Goal: Communication & Community: Answer question/provide support

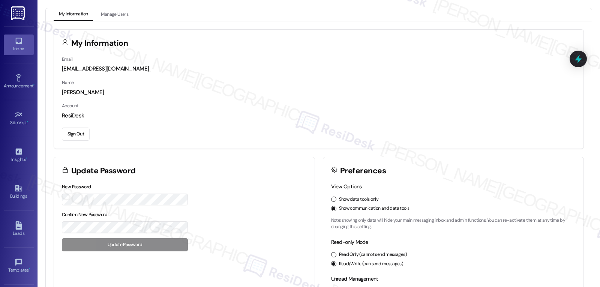
click at [20, 47] on div "Inbox" at bounding box center [19, 49] width 38 height 8
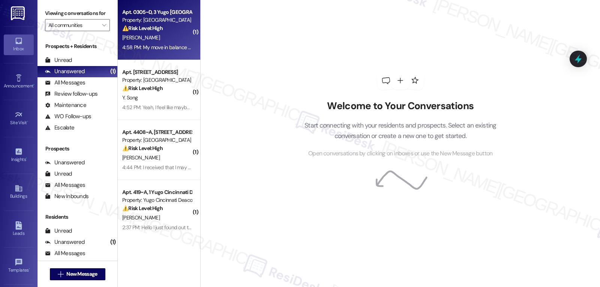
click at [161, 38] on div "[PERSON_NAME]" at bounding box center [157, 37] width 71 height 9
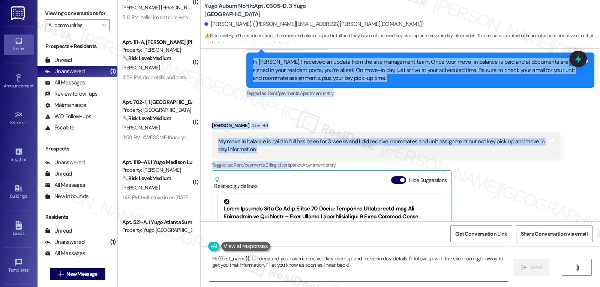
scroll to position [1380, 0]
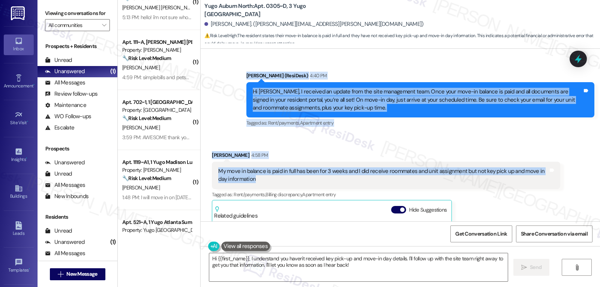
drag, startPoint x: 242, startPoint y: 135, endPoint x: 338, endPoint y: 159, distance: 98.7
click at [338, 159] on div "Sent via SMS [PERSON_NAME] (ResiDesk) [DATE] 5:05 PM Hi [PERSON_NAME]! We’re so…" at bounding box center [401, 135] width 400 height 173
copy div "[PERSON_NAME] (ResiDesk) 4:40 PM Hi [PERSON_NAME], I received an update from th…"
click at [391, 206] on button "Hide Suggestions" at bounding box center [398, 210] width 15 height 8
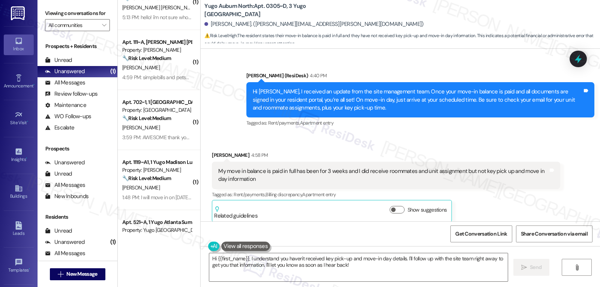
click at [486, 192] on div "[PERSON_NAME] 4:58 PM My move in balance is paid in full has been for 3 weeks a…" at bounding box center [386, 186] width 348 height 71
click at [410, 275] on textarea "Hi {{first_name}}, I understand you haven't received key pick-up and move-in da…" at bounding box center [358, 267] width 299 height 28
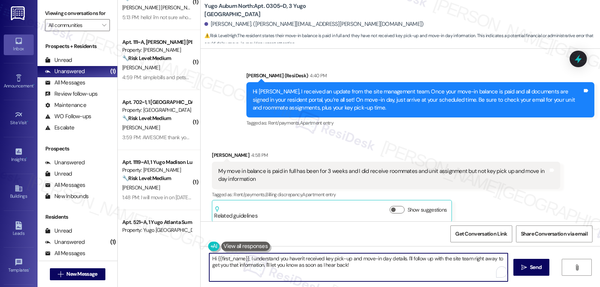
paste textarea "Got it, [PERSON_NAME] — thanks for letting me know. I understand your balance h…"
click at [248, 260] on textarea "Got it, [PERSON_NAME] — thanks for letting me know. I understand your balance h…" at bounding box center [358, 267] width 299 height 28
click at [467, 268] on textarea "Got it, Jonathan. Thanks for letting me know. I understand your balance has bee…" at bounding box center [358, 267] width 299 height 28
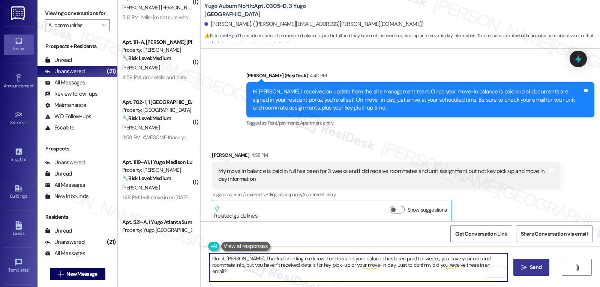
type textarea "Got it, Jonathan. Thanks for letting me know. I understand your balance has bee…"
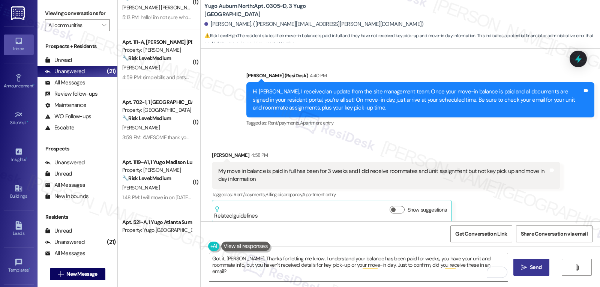
click at [533, 269] on span "Send" at bounding box center [536, 267] width 12 height 8
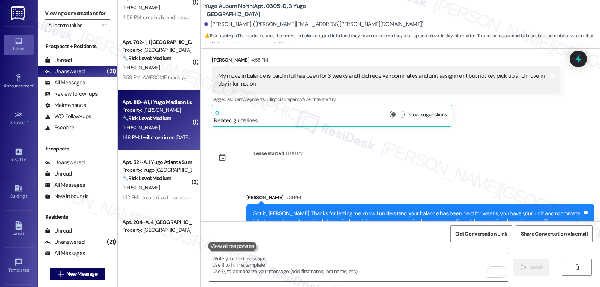
scroll to position [0, 0]
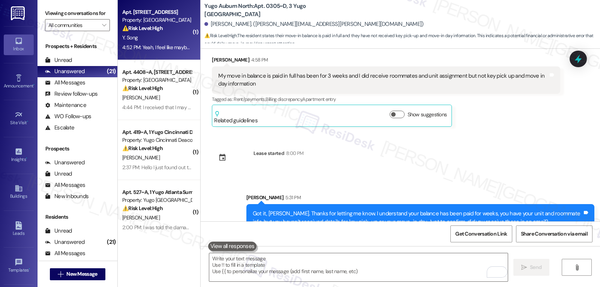
click at [155, 37] on div "Y. Song" at bounding box center [157, 37] width 71 height 9
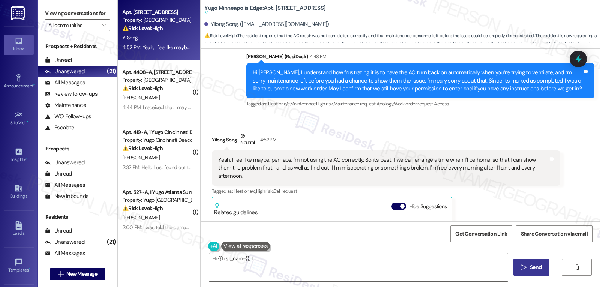
scroll to position [616, 0]
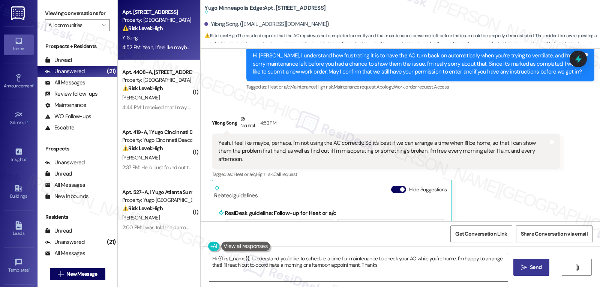
type textarea "Hi {{first_name}}, I understand you'd like to schedule a time for maintenance t…"
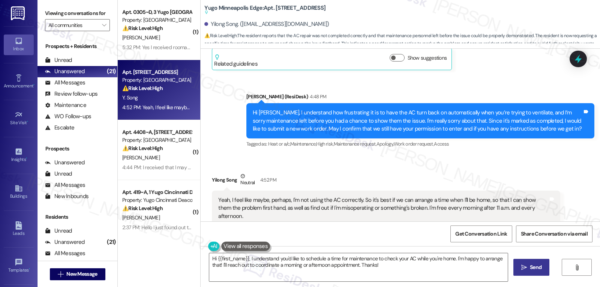
scroll to position [541, 0]
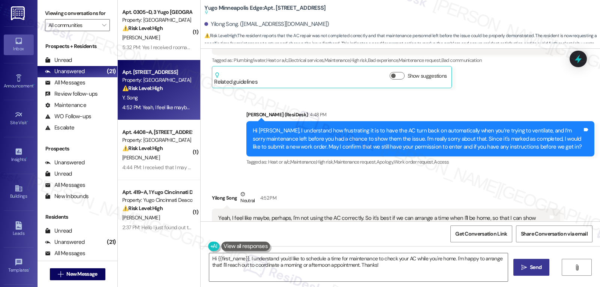
click at [374, 132] on div "Hi [PERSON_NAME], I understand how frustrating it is to have the AC turn back o…" at bounding box center [418, 139] width 330 height 24
drag, startPoint x: 373, startPoint y: 130, endPoint x: 438, endPoint y: 131, distance: 64.5
click at [438, 131] on div "Hi [PERSON_NAME], I understand how frustrating it is to have the AC turn back o…" at bounding box center [418, 139] width 330 height 24
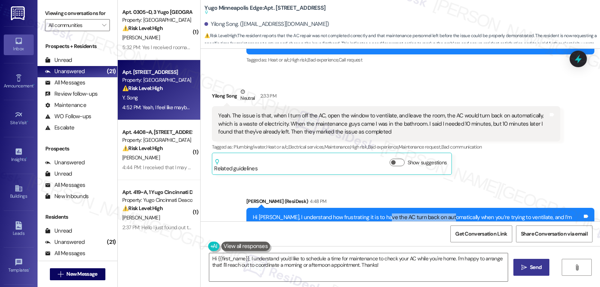
scroll to position [391, 0]
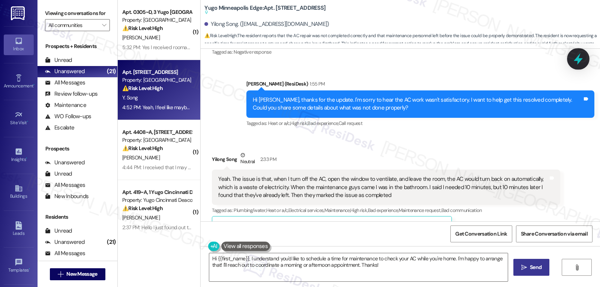
click at [575, 63] on icon at bounding box center [578, 59] width 13 height 13
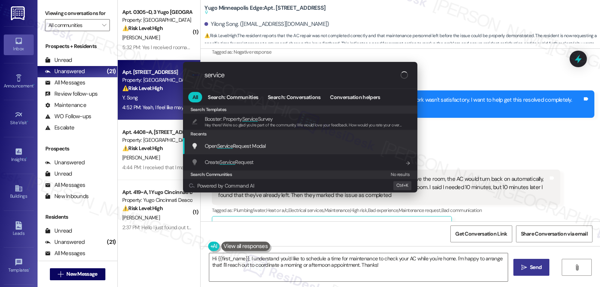
click at [248, 149] on span "Open Service Request Modal" at bounding box center [235, 146] width 61 height 7
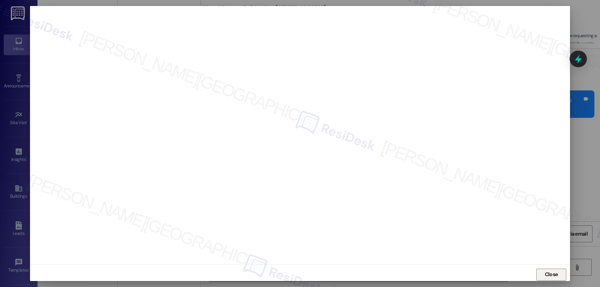
click at [555, 275] on span "Close" at bounding box center [551, 275] width 13 height 8
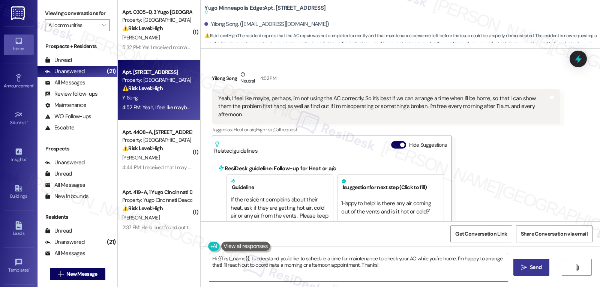
scroll to position [691, 0]
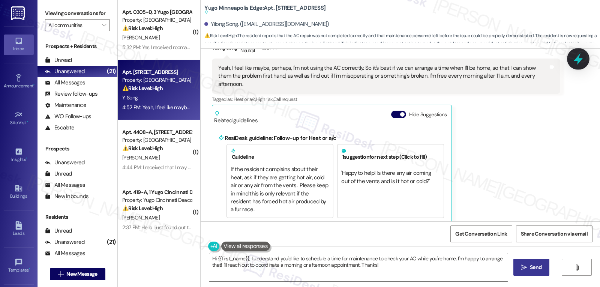
click at [580, 63] on icon at bounding box center [578, 59] width 13 height 13
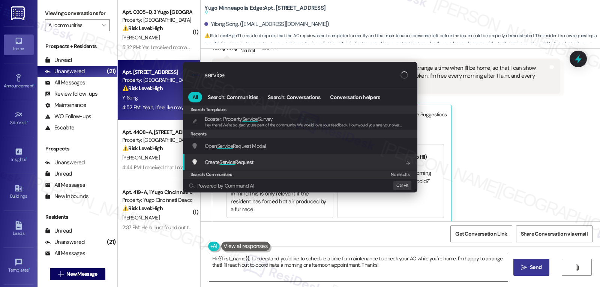
type input "service"
click at [264, 159] on div "Create Service Request Add shortcut" at bounding box center [301, 162] width 220 height 8
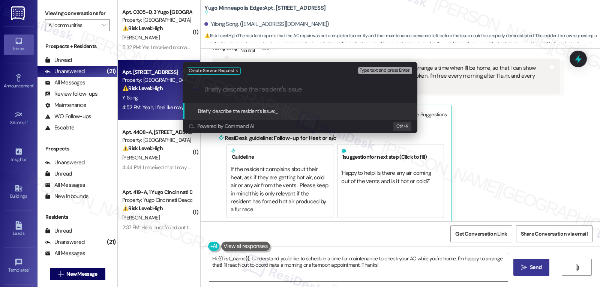
click at [235, 87] on input "Briefly describe the resident's issue" at bounding box center [306, 90] width 204 height 8
paste input "Got it, Jonathan — thanks for letting me know. I understand your balance has be…"
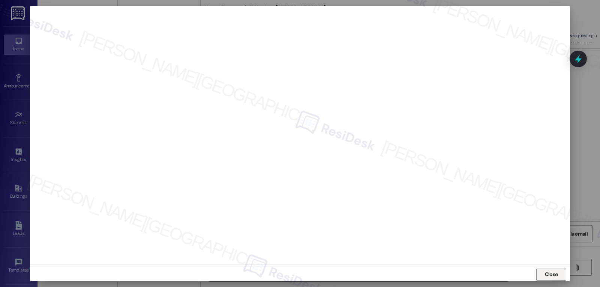
click at [556, 276] on span "Close" at bounding box center [551, 275] width 13 height 8
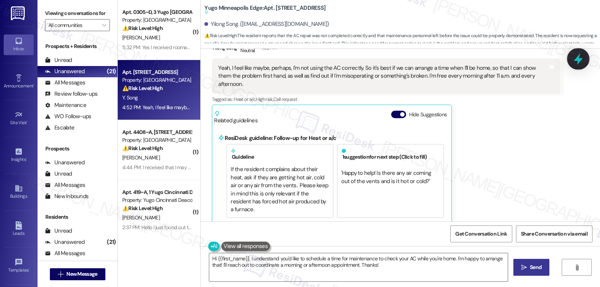
click at [578, 55] on icon at bounding box center [578, 59] width 13 height 13
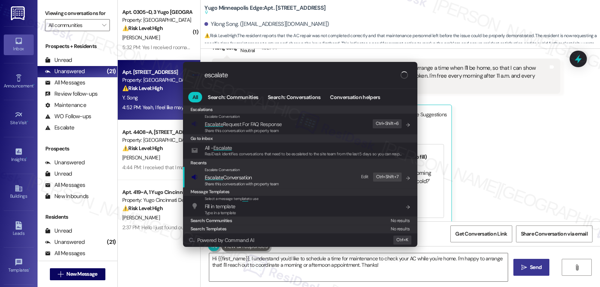
type input "escalate"
click at [254, 180] on span "Escalate Conversation" at bounding box center [242, 177] width 74 height 8
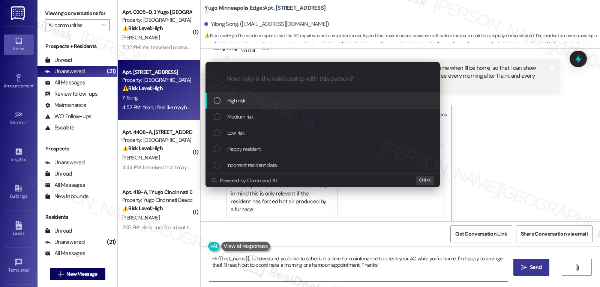
click at [251, 120] on span "Medium risk" at bounding box center [240, 117] width 26 height 8
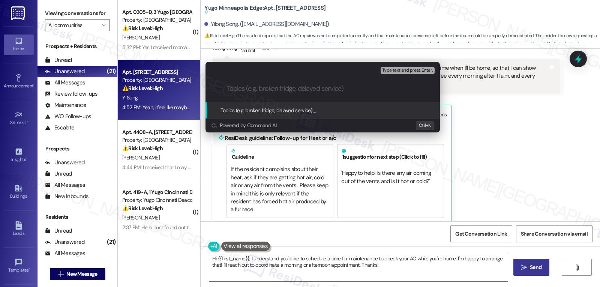
paste input "15551871"
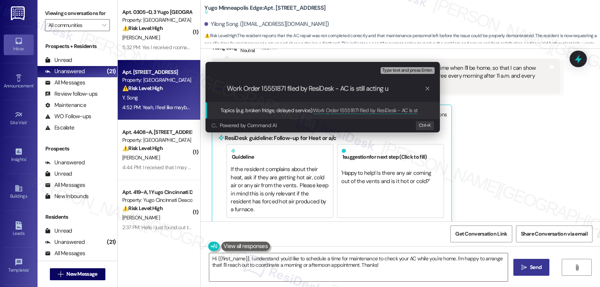
type input "Work Order 15551871 filed by ResiDesk - AC is still acting up"
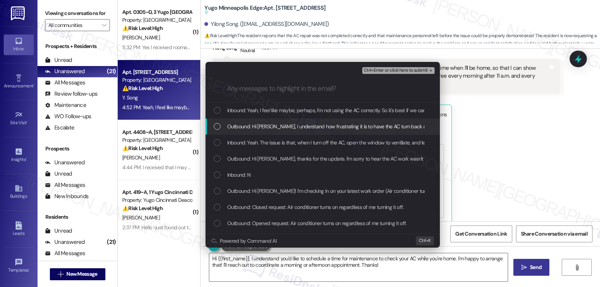
click at [220, 112] on div "List of options" at bounding box center [217, 110] width 7 height 7
click at [216, 129] on div "List of options" at bounding box center [217, 126] width 7 height 7
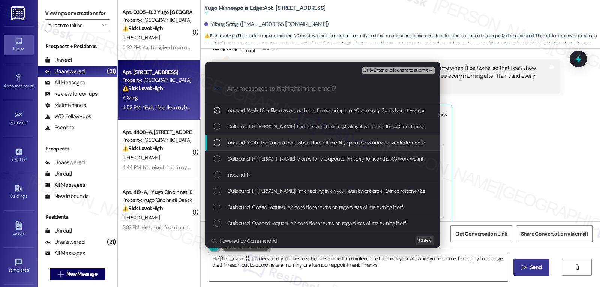
drag, startPoint x: 216, startPoint y: 143, endPoint x: 217, endPoint y: 152, distance: 9.4
click at [216, 144] on div "List of options" at bounding box center [217, 142] width 7 height 7
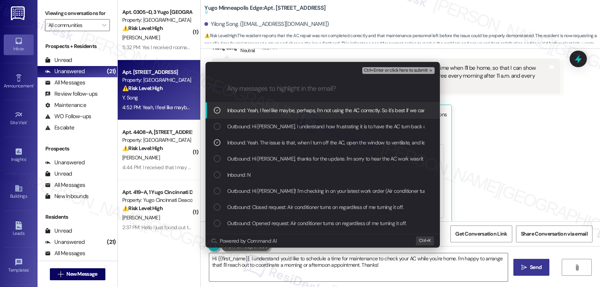
click at [411, 68] on span "Ctrl+Enter or click here to submit" at bounding box center [396, 70] width 64 height 5
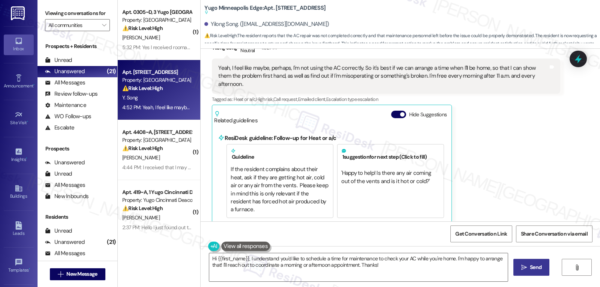
scroll to position [616, 0]
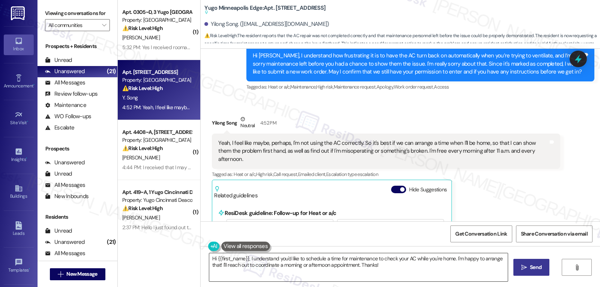
click at [385, 268] on textarea "Hi {{first_name}}, I understand you'd like to schedule a time for maintenance t…" at bounding box center [358, 267] width 299 height 28
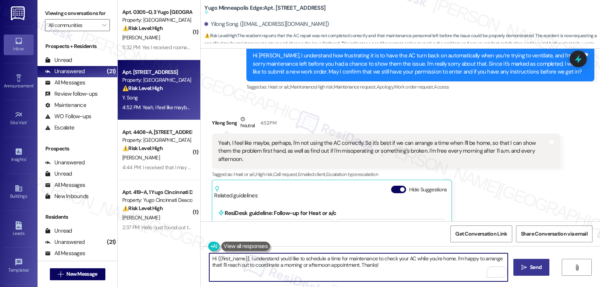
click at [209, 258] on textarea "Hi {{first_name}}, I understand you'd like to schedule a time for maintenance t…" at bounding box center [358, 267] width 299 height 28
drag, startPoint x: 260, startPoint y: 259, endPoint x: 508, endPoint y: 290, distance: 249.6
click at [508, 287] on html "Inbox Go to Inbox Announcement • Send A Text Announcement Site Visit • Go to Si…" at bounding box center [300, 143] width 600 height 287
click at [451, 260] on textarea "Got that, {{first_name}}. I have submitted the work order and noted your instru…" at bounding box center [358, 267] width 299 height 28
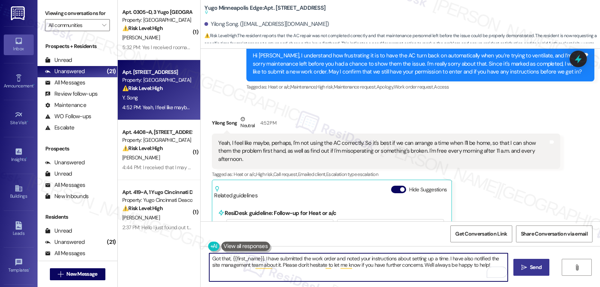
scroll to position [691, 0]
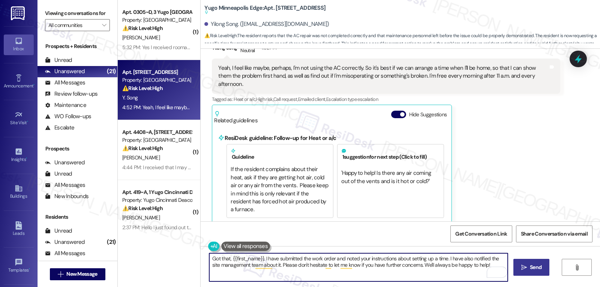
type textarea "Got that, {{first_name}}. I have submitted the work order and noted your instru…"
click at [519, 273] on button " Send" at bounding box center [532, 267] width 36 height 17
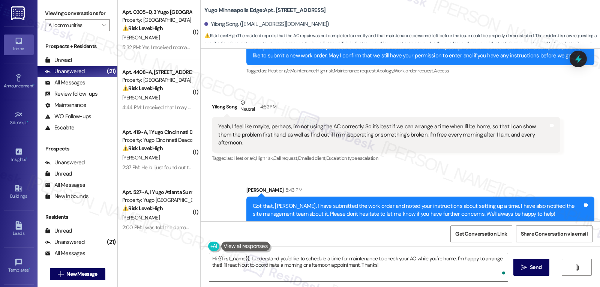
scroll to position [610, 0]
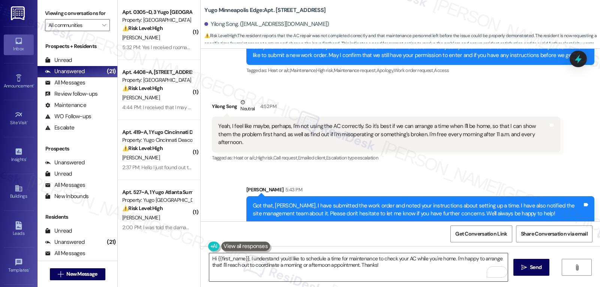
click at [413, 273] on textarea "Hi {{first_name}}, I understand you'd like to schedule a time for maintenance t…" at bounding box center [358, 267] width 299 height 28
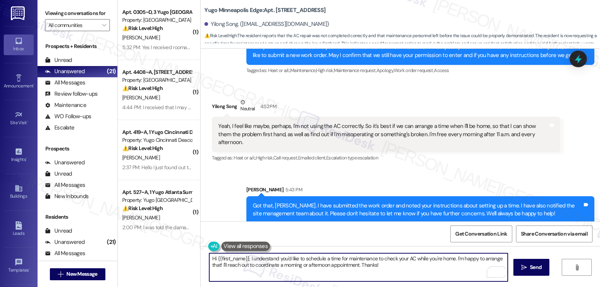
paste textarea "Work Order 15551871 filed by ResiDesk - AC is still acting up"
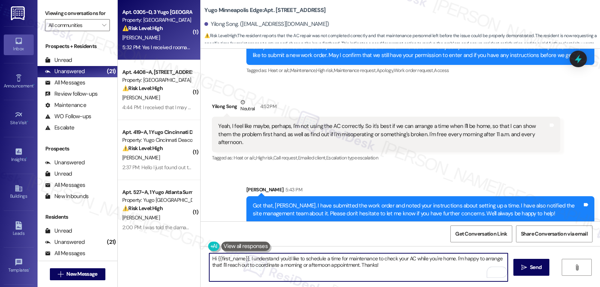
type textarea "Hi {{first_name}}, I understand you'd like to schedule a time for maintenance t…"
click at [171, 38] on div "J. Pranger" at bounding box center [157, 37] width 71 height 9
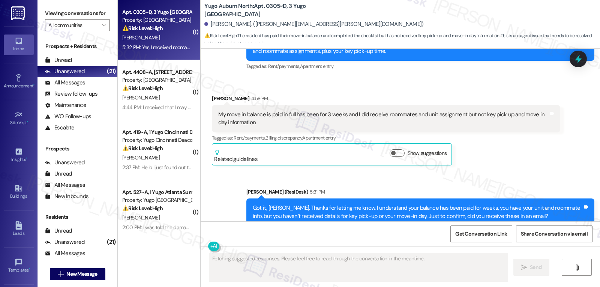
scroll to position [1505, 0]
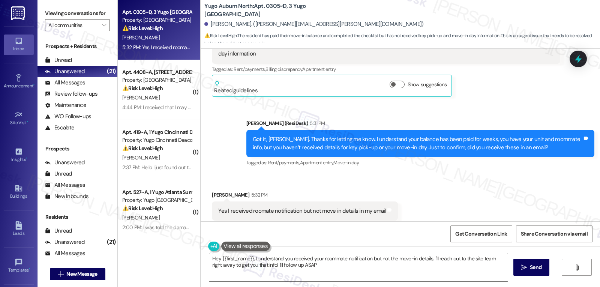
type textarea "Hey {{first_name}}, I understand you received your roommate notification but no…"
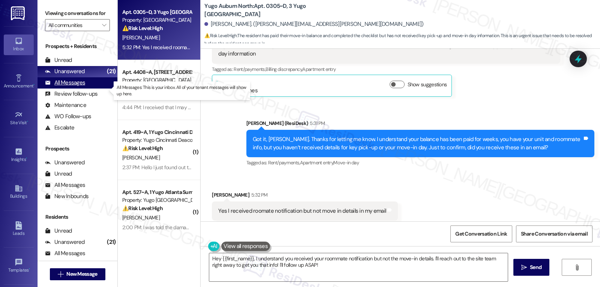
click at [74, 87] on div "All Messages" at bounding box center [65, 83] width 40 height 8
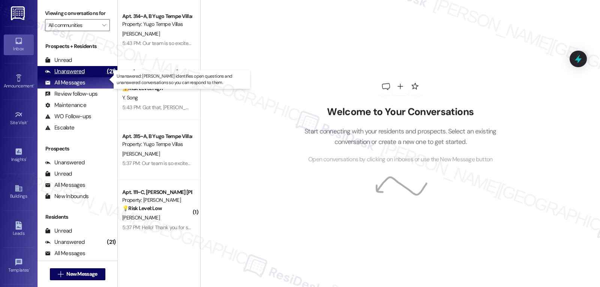
click at [75, 75] on div "Unanswered" at bounding box center [65, 72] width 40 height 8
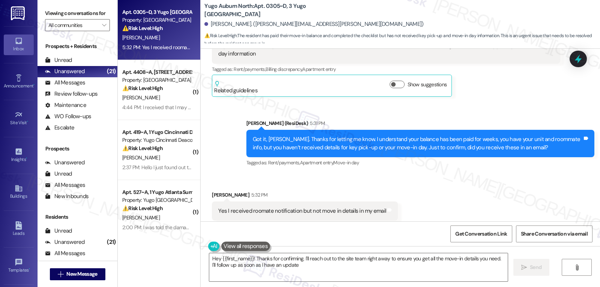
type textarea "Hey {{first_name}}! Thanks for confirming. I'll reach out to the site team righ…"
click at [102, 28] on icon "" at bounding box center [104, 25] width 4 height 6
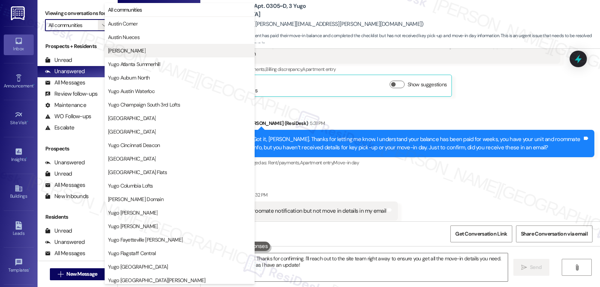
click at [115, 53] on span "[PERSON_NAME]" at bounding box center [127, 51] width 38 height 8
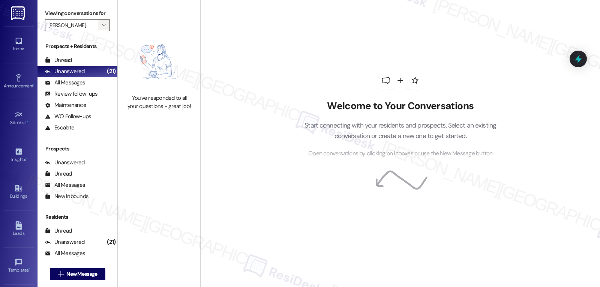
click at [98, 31] on button "" at bounding box center [104, 25] width 12 height 12
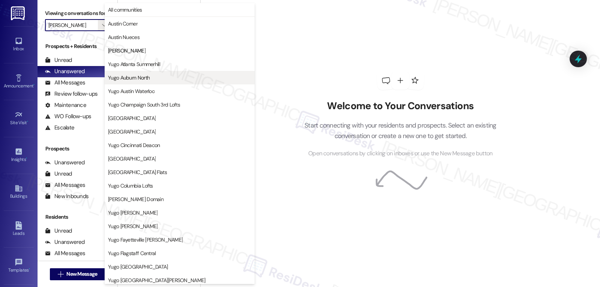
click at [123, 78] on span "Yugo Auburn North" at bounding box center [129, 78] width 42 height 8
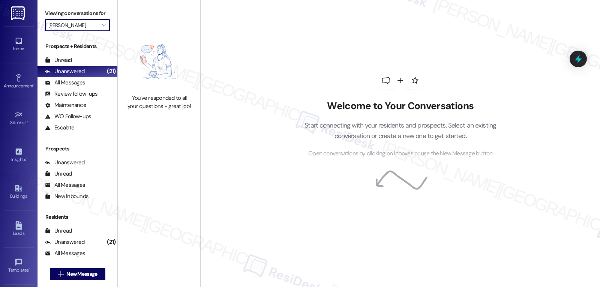
type input "Yugo Auburn North"
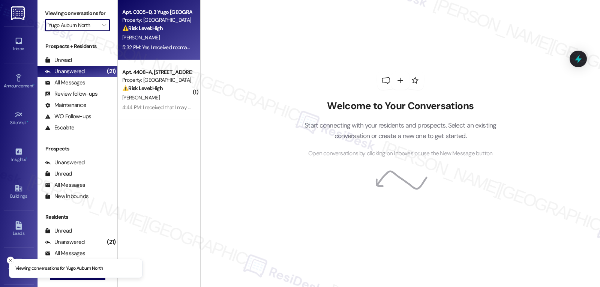
click at [162, 44] on div "5:32 PM: Yes I received roomate notification but not move in details in my emai…" at bounding box center [207, 47] width 171 height 7
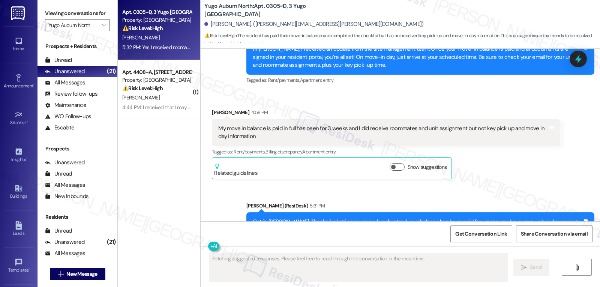
scroll to position [1505, 0]
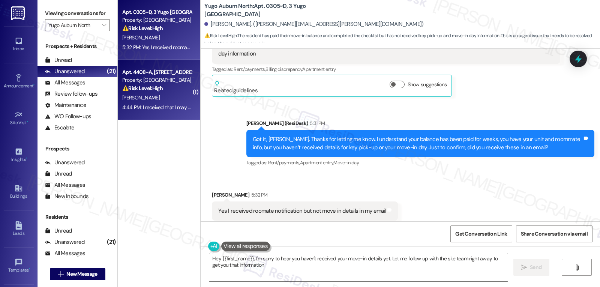
type textarea "Hey {{first_name}}, I'm sorry to hear you haven't received your move-in details…"
click at [166, 115] on div "Apt. 4408~A, 44 Yugo Auburn North Property: Yugo Auburn North ⚠️ Risk Level: Hi…" at bounding box center [159, 90] width 83 height 60
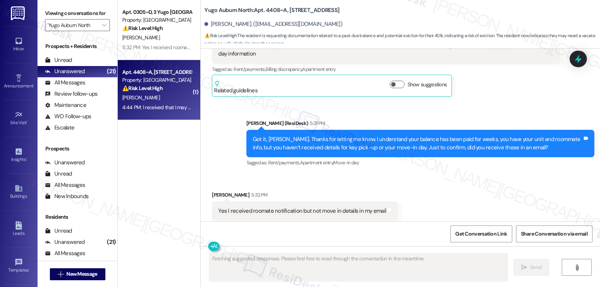
scroll to position [1358, 0]
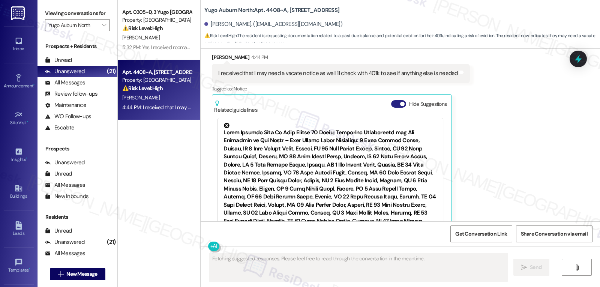
click at [391, 100] on button "Hide Suggestions" at bounding box center [398, 104] width 15 height 8
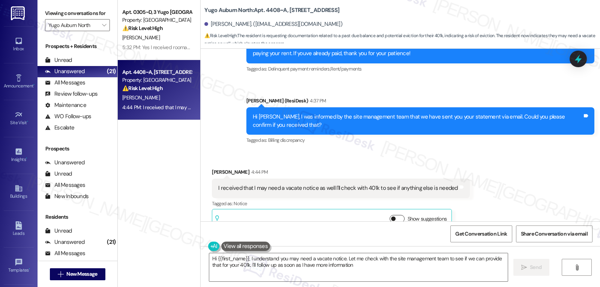
type textarea "Hi {{first_name}}, I understand you may need a vacate notice. Let me check with…"
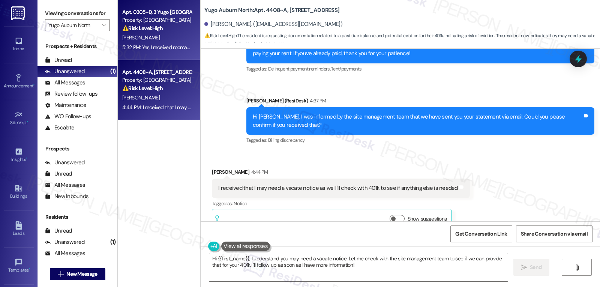
click at [149, 41] on div "J. Pranger" at bounding box center [157, 37] width 71 height 9
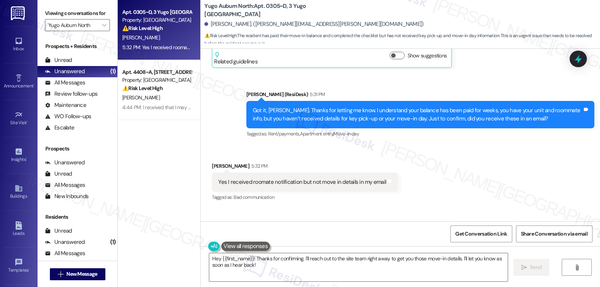
scroll to position [1550, 0]
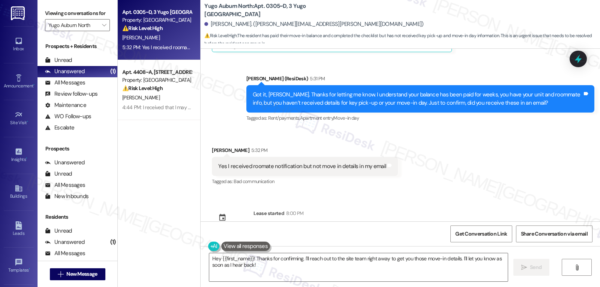
click at [289, 283] on div "Hey {{first_name}}! Thanks for confirming. I'll reach out to the site team righ…" at bounding box center [401, 274] width 400 height 56
click at [293, 269] on textarea "Hey {{first_name}}! Thanks for confirming. I'll reach out to the site team righ…" at bounding box center [358, 267] width 299 height 28
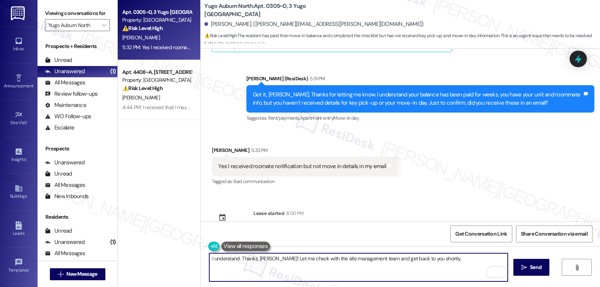
click at [456, 262] on textarea "I understand. Thanks, Jonathan! Let me check with the site management team and …" at bounding box center [358, 267] width 299 height 28
type textarea "I understand. Thanks, Jonathan! Let me check with the site management team and …"
click at [534, 270] on span "Send" at bounding box center [536, 267] width 12 height 8
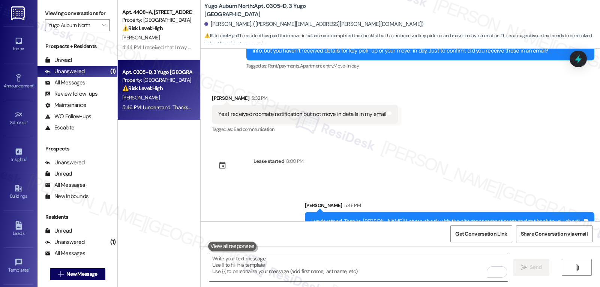
scroll to position [1527, 0]
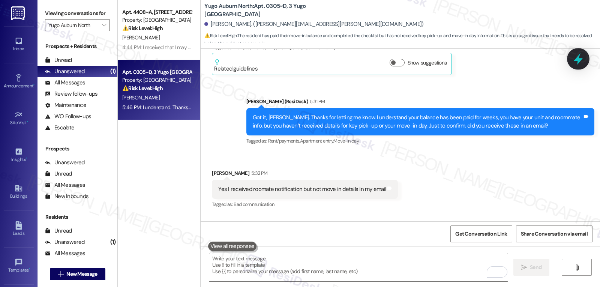
click at [580, 61] on icon at bounding box center [578, 59] width 9 height 12
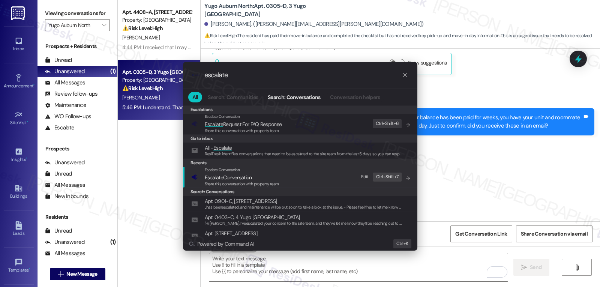
type input "escalate"
click at [246, 182] on span "Share this conversation with property team" at bounding box center [242, 183] width 74 height 5
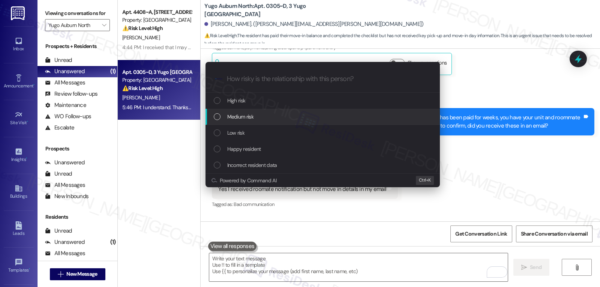
click at [257, 114] on div "Medium risk" at bounding box center [324, 117] width 220 height 8
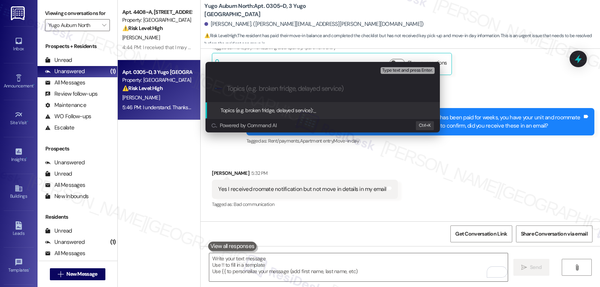
click at [268, 87] on input "Topics (e.g. broken fridge, delayed service)" at bounding box center [329, 89] width 204 height 8
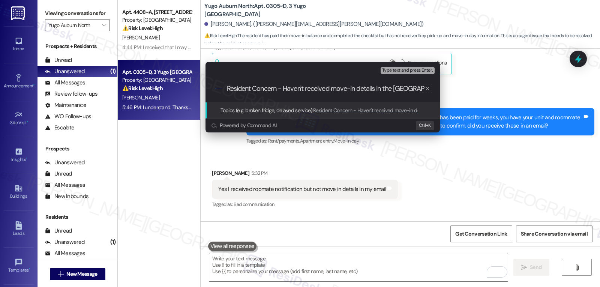
type input "Resident Concern - Haven't received move-in details in the email"
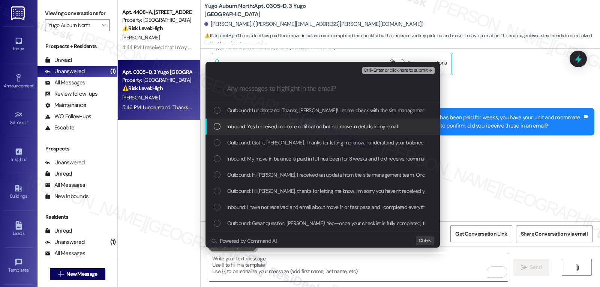
click at [331, 129] on span "Inbound: Yes I received roomate notification but not move in details in my email" at bounding box center [312, 126] width 171 height 8
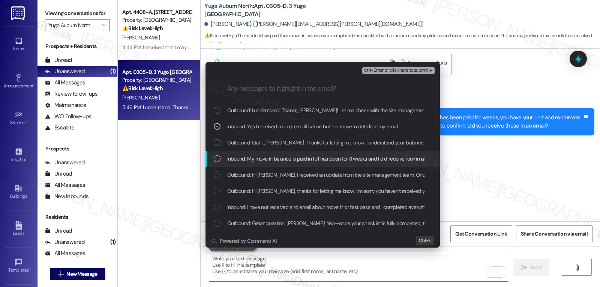
click at [239, 159] on span "Inbound: My move in balance is paid in full has been for 3 weeks and I did rece…" at bounding box center [405, 159] width 356 height 8
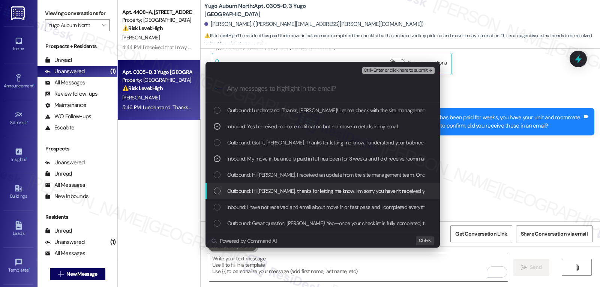
click at [232, 195] on span "Outbound: Hi Jonathan, thanks for letting me know. I’m sorry you haven’t receiv…" at bounding box center [559, 191] width 665 height 8
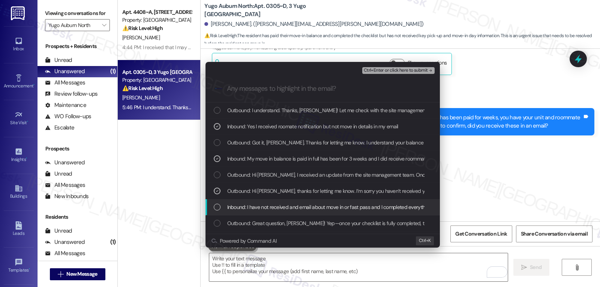
click at [232, 204] on span "Inbound: I have not received and email about move in or fast pass and I complet…" at bounding box center [343, 207] width 232 height 8
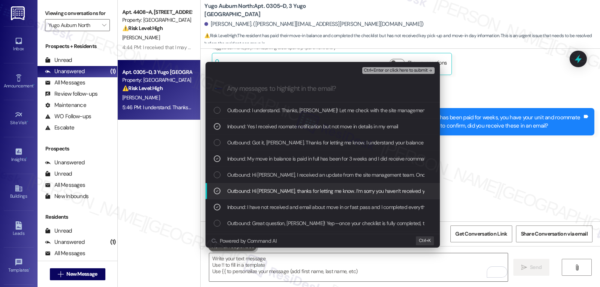
click at [223, 193] on div "Outbound: Hi Jonathan, thanks for letting me know. I’m sorry you haven’t receiv…" at bounding box center [324, 191] width 220 height 8
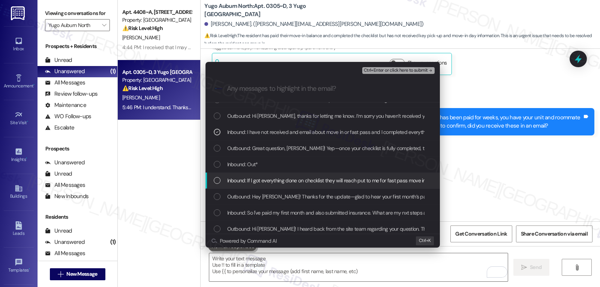
click at [221, 181] on div "Inbound: If I got everything done on checklist they will reach put to me for fa…" at bounding box center [324, 180] width 220 height 8
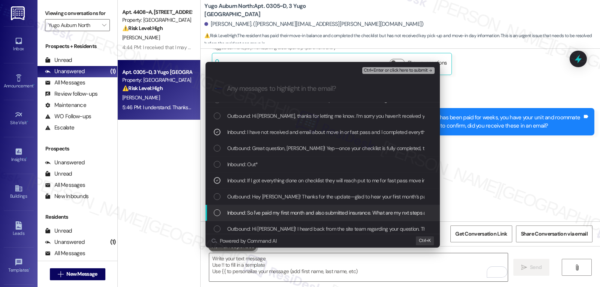
click at [220, 211] on div "List of options" at bounding box center [217, 212] width 7 height 7
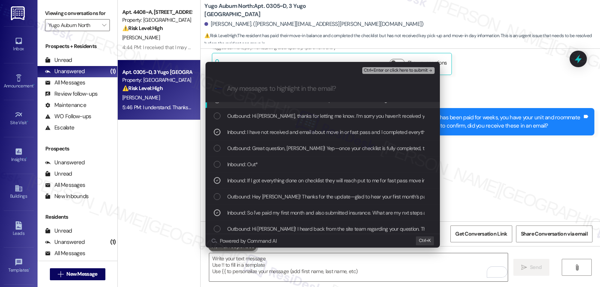
click at [412, 69] on span "Ctrl+Enter or click here to submit" at bounding box center [396, 70] width 64 height 5
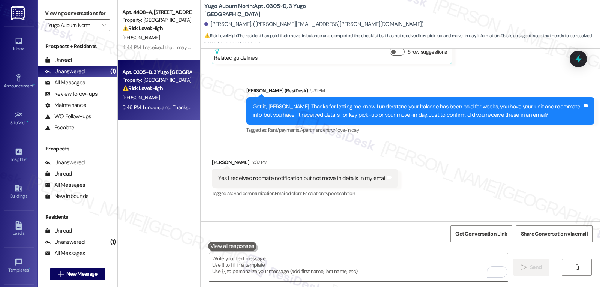
scroll to position [1613, 0]
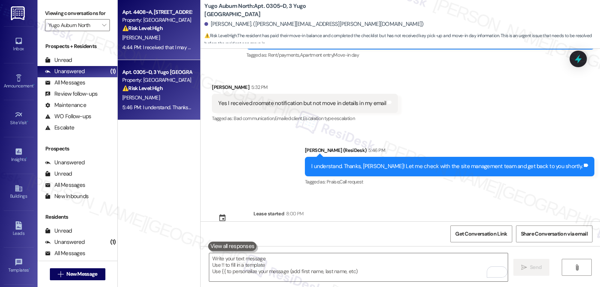
click at [152, 39] on div "C. Jackson" at bounding box center [157, 37] width 71 height 9
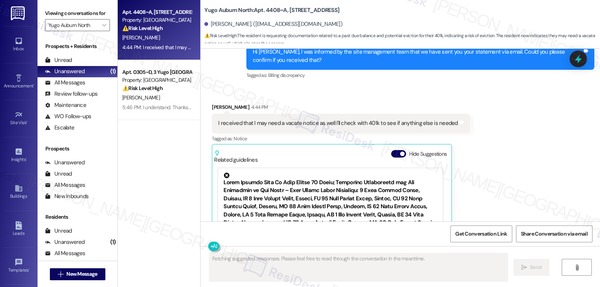
scroll to position [1283, 0]
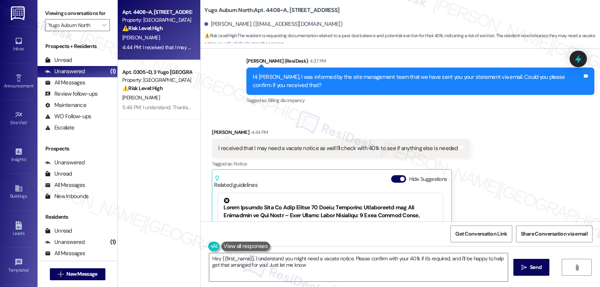
type textarea "Hey {{first_name}}, I understand you might need a vacate notice. Please confirm…"
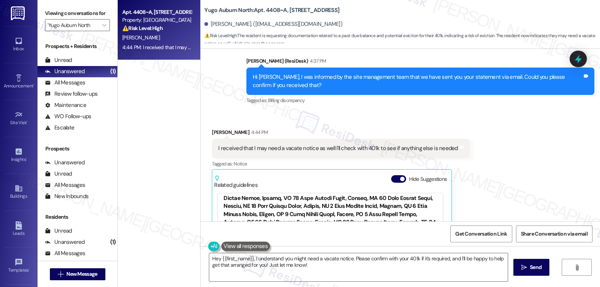
scroll to position [75, 0]
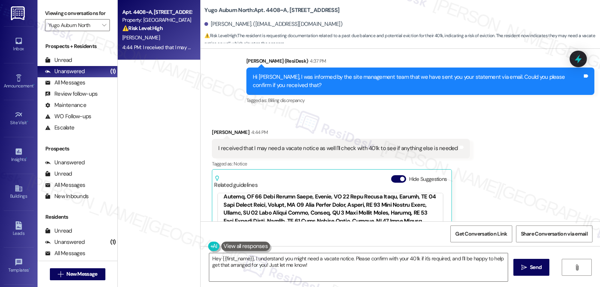
click at [383, 171] on div "Related guidelines Hide Suggestions" at bounding box center [332, 180] width 236 height 18
click at [391, 175] on button "Hide Suggestions" at bounding box center [398, 179] width 15 height 8
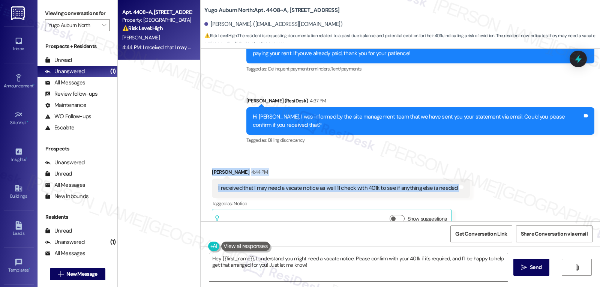
drag, startPoint x: 204, startPoint y: 158, endPoint x: 499, endPoint y: 176, distance: 295.4
click at [499, 176] on div "Received via SMS Calvin Jackson 4:44 PM I received that I may need a vacate not…" at bounding box center [401, 194] width 400 height 86
copy div "Calvin Jackson 4:44 PM I received that I may need a vacate notice as well I'll …"
click at [396, 151] on div "Received via SMS Calvin Jackson 4:44 PM I received that I may need a vacate not…" at bounding box center [401, 194] width 400 height 86
click at [350, 179] on div "I received that I may need a vacate notice as well I'll check with 401k to see …" at bounding box center [341, 188] width 258 height 19
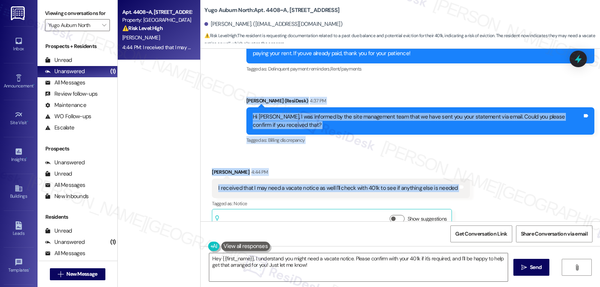
drag, startPoint x: 236, startPoint y: 87, endPoint x: 459, endPoint y: 169, distance: 237.4
click at [459, 169] on div "Lease started Jul 25, 2025 at 8:00 PM Survey, sent via SMS Residesk Automated S…" at bounding box center [401, 135] width 400 height 173
copy div "Sarah (ResiDesk) 4:37 PM Hi Calvin, I was informed by the site management team …"
click at [322, 116] on div "Hi Calvin, I was informed by the site management team that we have sent you you…" at bounding box center [421, 120] width 348 height 27
drag, startPoint x: 239, startPoint y: 82, endPoint x: 475, endPoint y: 174, distance: 253.8
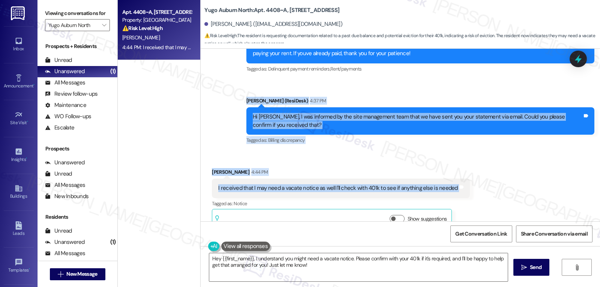
click at [475, 174] on div "Lease started Jul 25, 2025 at 8:00 PM Survey, sent via SMS Residesk Automated S…" at bounding box center [401, 135] width 400 height 173
copy div "Sarah (ResiDesk) 4:37 PM Hi Calvin, I was informed by the site management team …"
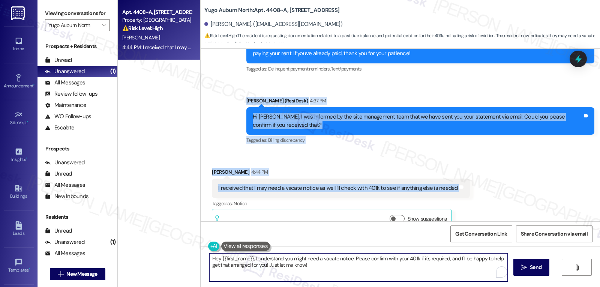
click at [325, 276] on textarea "Hey {{first_name}}, I understand you might need a vacate notice. Please confirm…" at bounding box center [358, 267] width 299 height 28
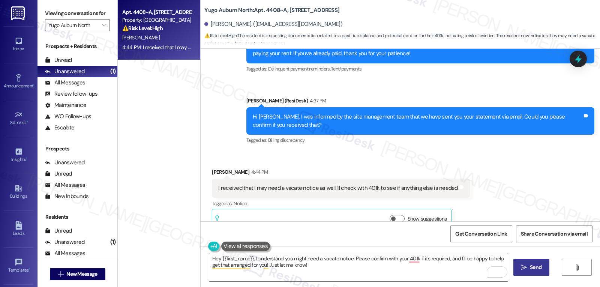
click at [521, 271] on span " Send" at bounding box center [532, 267] width 24 height 8
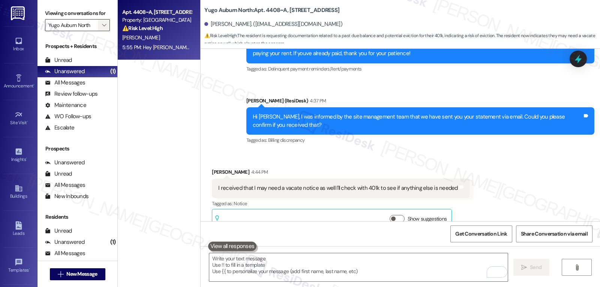
click at [102, 28] on icon "" at bounding box center [104, 25] width 4 height 6
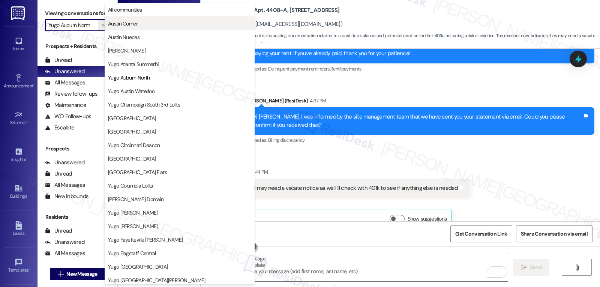
click at [140, 24] on span "Austin Corner" at bounding box center [179, 24] width 143 height 8
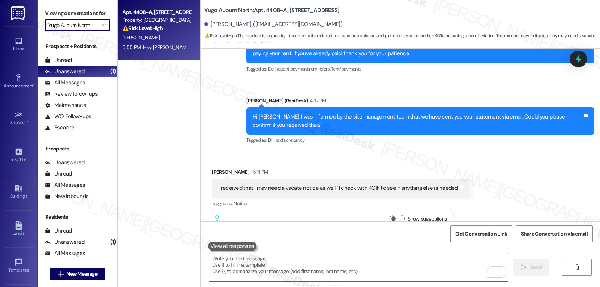
type input "Austin Corner"
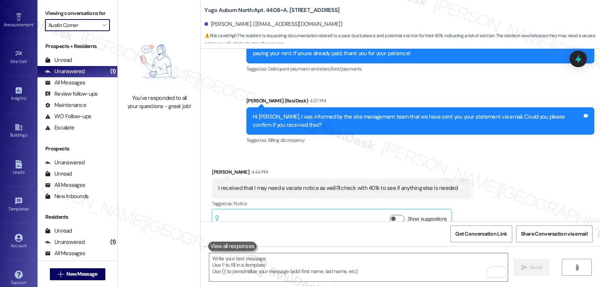
scroll to position [71, 0]
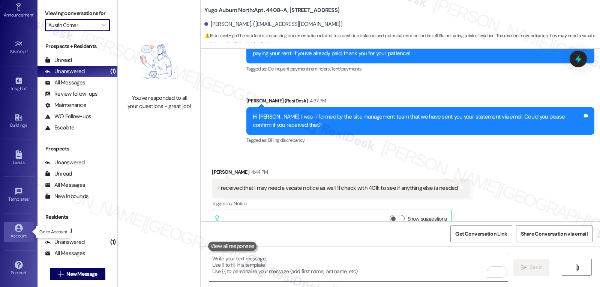
click at [18, 238] on div "Account" at bounding box center [19, 236] width 38 height 8
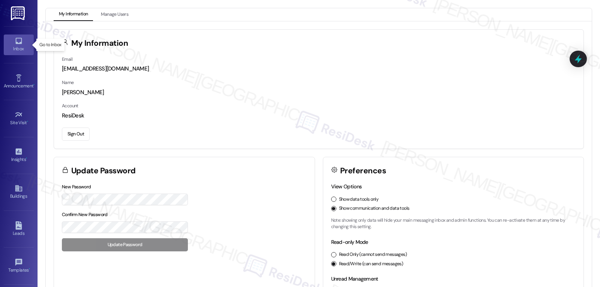
click at [12, 47] on div "Inbox" at bounding box center [19, 49] width 38 height 8
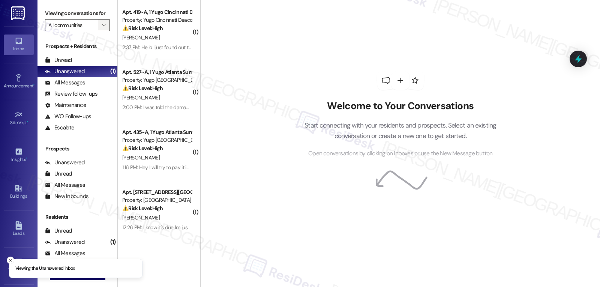
click at [101, 30] on span "" at bounding box center [104, 25] width 7 height 12
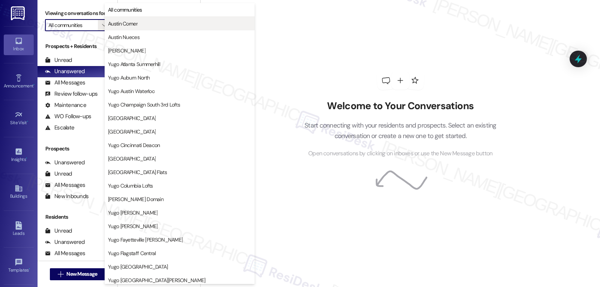
click at [132, 27] on span "Austin Corner" at bounding box center [123, 24] width 30 height 8
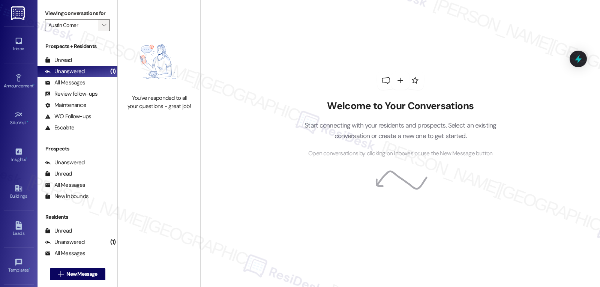
click at [101, 31] on span "" at bounding box center [104, 25] width 7 height 12
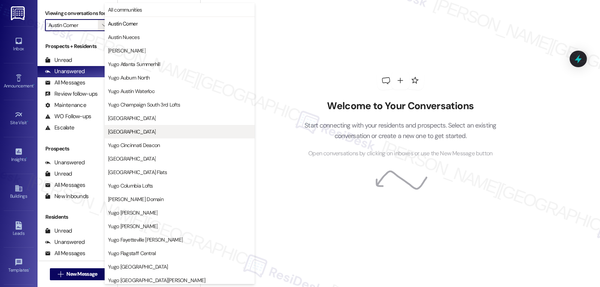
click at [180, 135] on span "[GEOGRAPHIC_DATA]" at bounding box center [179, 132] width 143 height 8
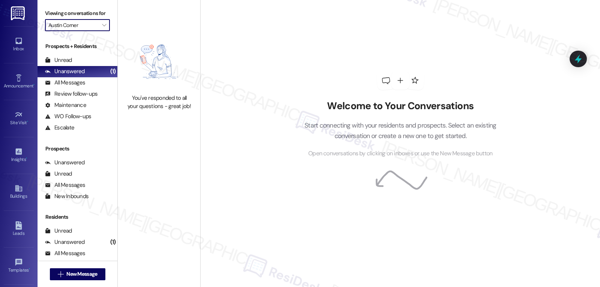
type input "[GEOGRAPHIC_DATA]"
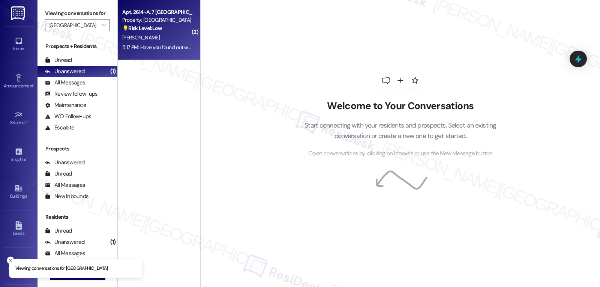
click at [169, 47] on div "5:17 PM: Have you found out what size the bed is? 5:17 PM: Have you found out w…" at bounding box center [176, 47] width 108 height 7
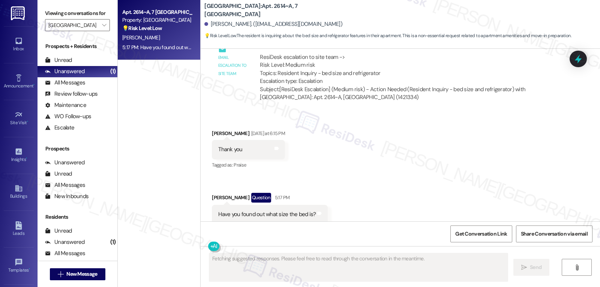
scroll to position [795, 0]
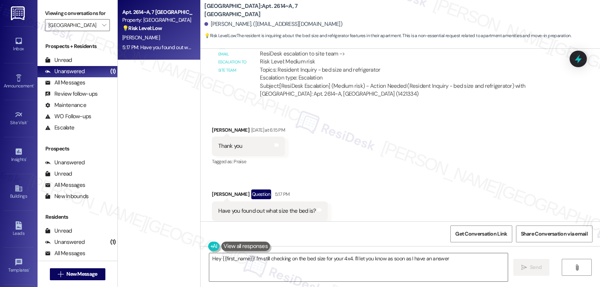
type textarea "Hey {{first_name}}! I'm still checking on the bed size for your 4x4. I'll let y…"
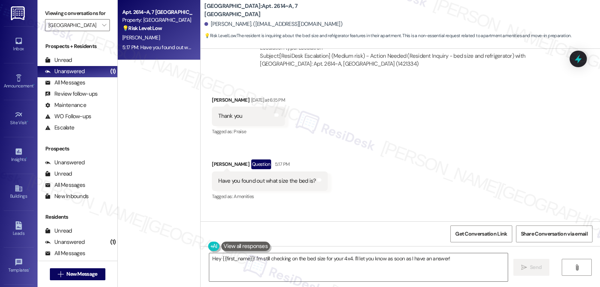
scroll to position [839, 0]
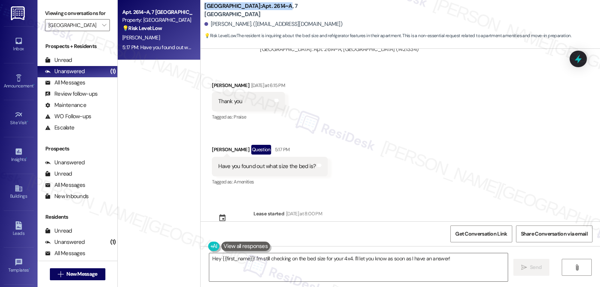
drag, startPoint x: 200, startPoint y: 4, endPoint x: 305, endPoint y: 5, distance: 105.4
click at [305, 5] on b "Yugo Charlotte College Downs: Apt. 2614~A, 7 Yugo Charlotte College Downs" at bounding box center [279, 10] width 150 height 16
copy b "Yugo Charlotte College Downs: Apt. 2614~A"
click at [212, 145] on div "Adam Barnes Question 5:17 PM" at bounding box center [270, 151] width 116 height 12
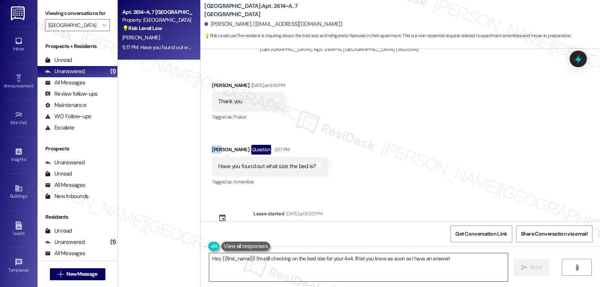
copy div "Adam"
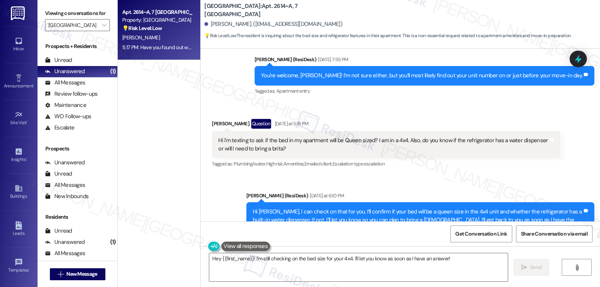
scroll to position [539, 0]
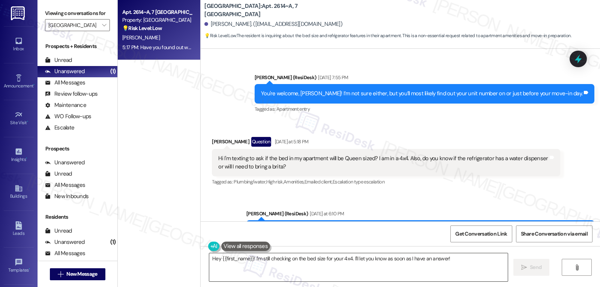
click at [483, 274] on textarea "Hey {{first_name}}! I'm still checking on the bed size for your 4x4. I'll let y…" at bounding box center [358, 267] width 299 height 28
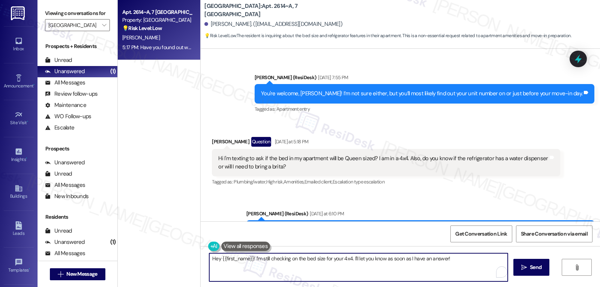
scroll to position [839, 0]
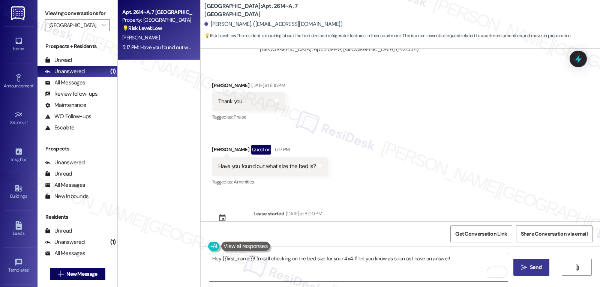
click at [535, 271] on span "Send" at bounding box center [536, 267] width 12 height 8
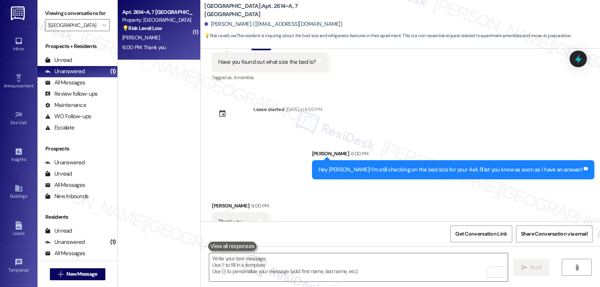
scroll to position [944, 0]
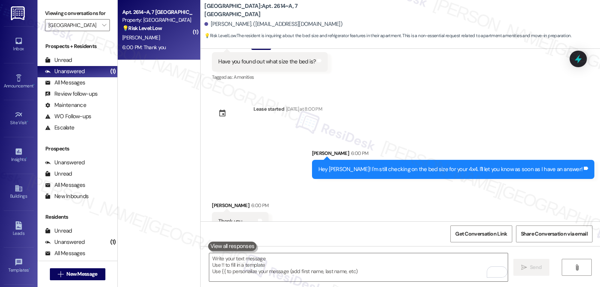
click at [206, 196] on div "Received via SMS Adam Barnes 6:00 PM Thank you Tags and notes" at bounding box center [240, 216] width 68 height 41
copy div "Adam"
click at [323, 260] on textarea "To enrich screen reader interactions, please activate Accessibility in Grammarl…" at bounding box center [358, 267] width 299 height 28
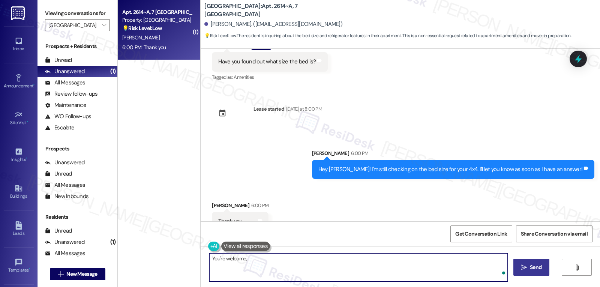
paste textarea "Adam"
type textarea "You're welcome, Adam!"
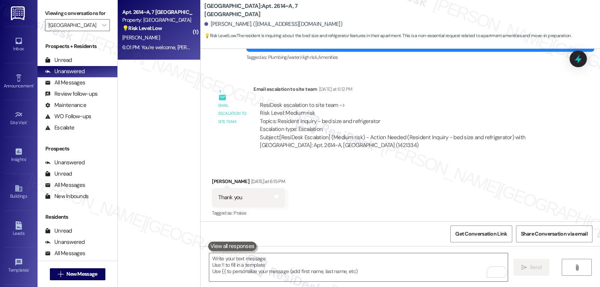
scroll to position [771, 0]
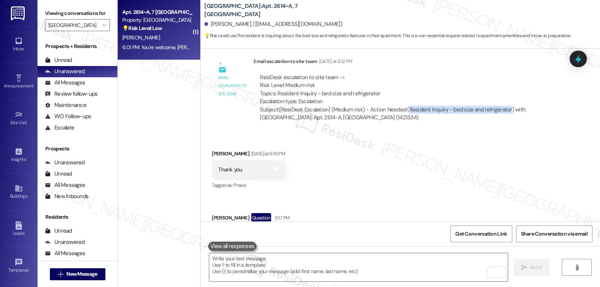
drag, startPoint x: 400, startPoint y: 95, endPoint x: 501, endPoint y: 96, distance: 100.9
click at [501, 106] on div "Subject: [ResiDesk Escalation] (Medium risk) - Action Needed (Resident Inquiry …" at bounding box center [407, 114] width 294 height 16
copy div "Resident Inquiry - bed size and refrigerator"
click at [587, 59] on div at bounding box center [578, 58] width 23 height 21
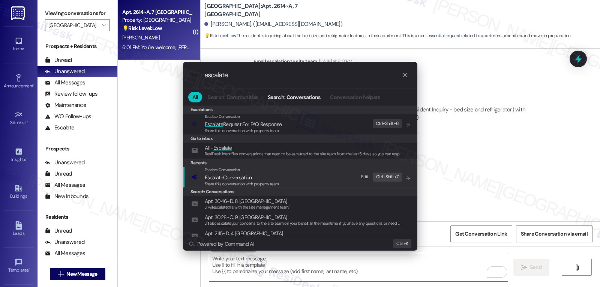
type input "escalate"
click at [238, 181] on span "Share this conversation with property team" at bounding box center [242, 183] width 74 height 5
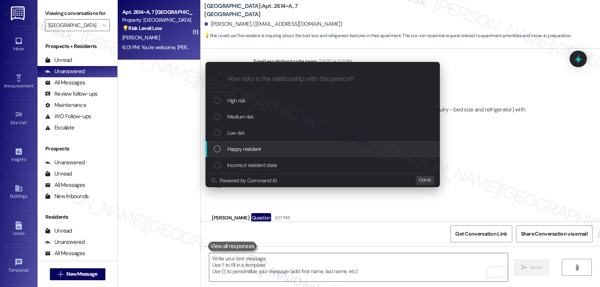
click at [493, 175] on div "Escalate Conversation How risky is the relationship with this person? Topics (e…" at bounding box center [300, 143] width 600 height 287
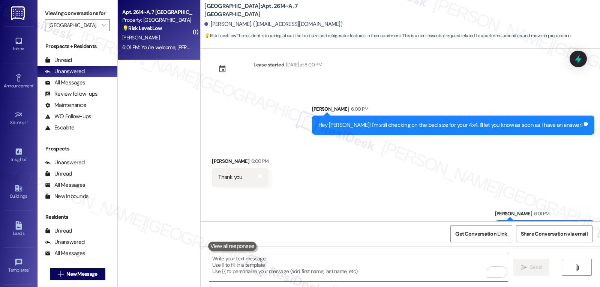
scroll to position [996, 0]
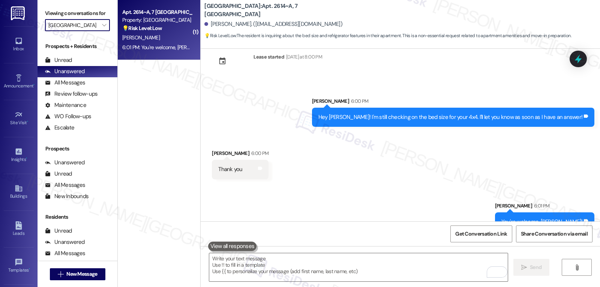
click at [87, 31] on input "[GEOGRAPHIC_DATA]" at bounding box center [73, 25] width 50 height 12
click at [101, 31] on span "" at bounding box center [104, 25] width 7 height 12
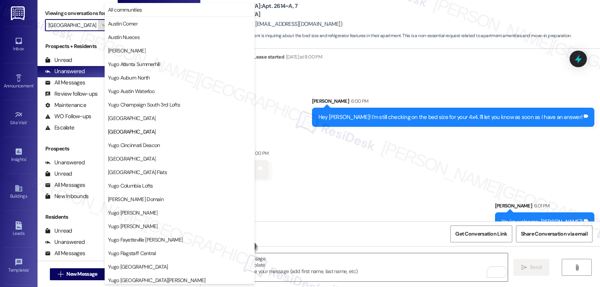
scroll to position [122, 0]
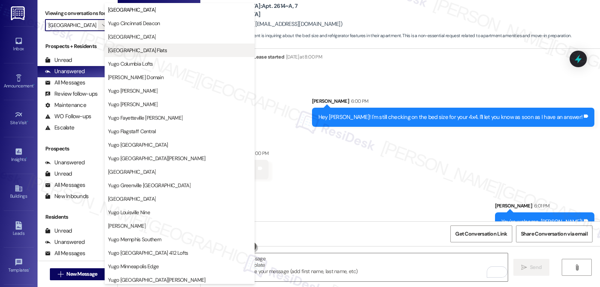
click at [164, 52] on span "[GEOGRAPHIC_DATA] Flats" at bounding box center [137, 51] width 59 height 8
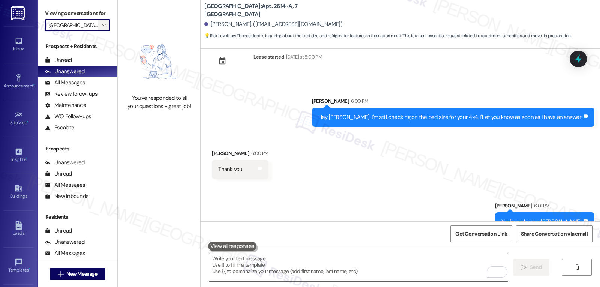
click at [98, 31] on button "" at bounding box center [104, 25] width 12 height 12
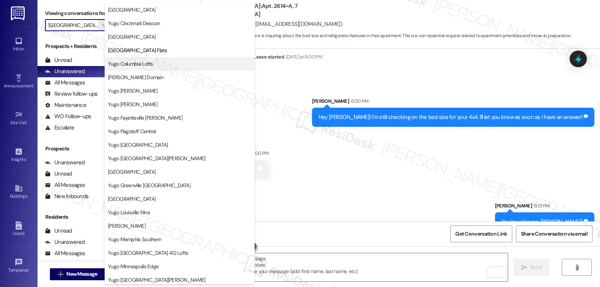
click at [158, 64] on span "Yugo Columbia Lofts" at bounding box center [179, 64] width 143 height 8
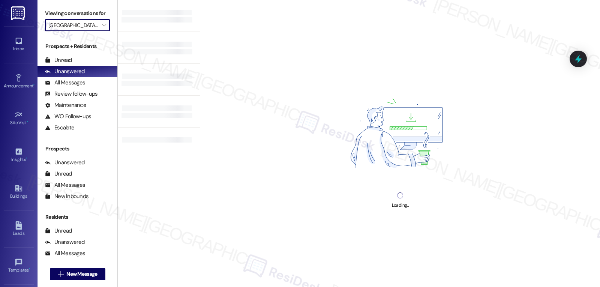
type input "Yugo Columbia Lofts"
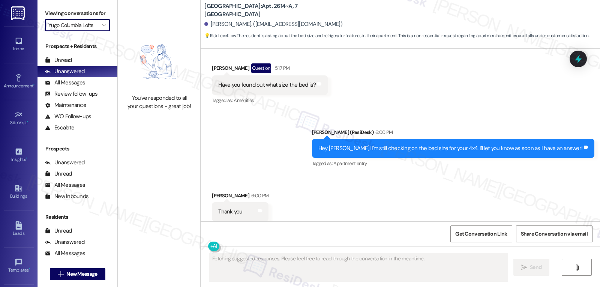
scroll to position [922, 0]
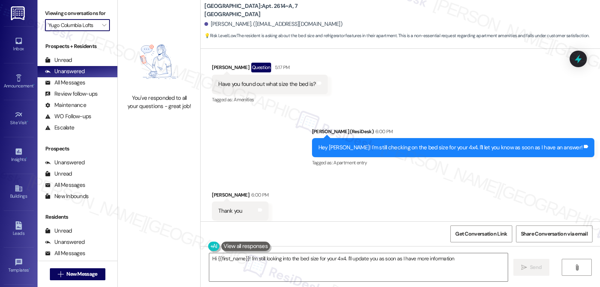
type textarea "Hi {{first_name}}! I'm still looking into the bed size for your 4x4. I'll updat…"
click at [402, 212] on div "Received via SMS Adam Barnes 6:00 PM Thank you Tags and notes Tagged as: Praise…" at bounding box center [401, 205] width 400 height 63
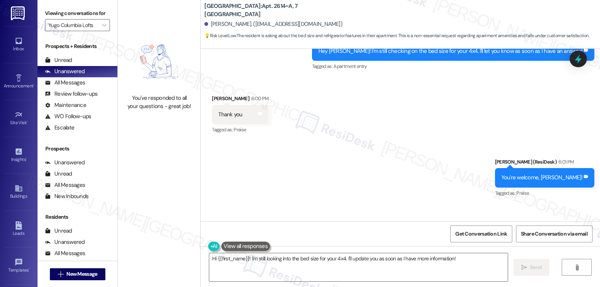
scroll to position [1029, 0]
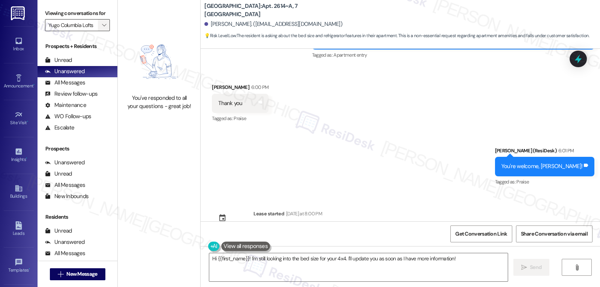
click at [101, 31] on span "" at bounding box center [104, 25] width 7 height 12
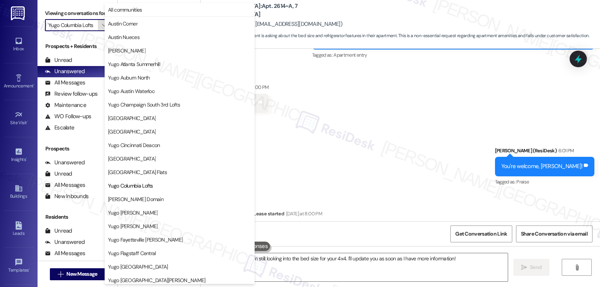
scroll to position [122, 0]
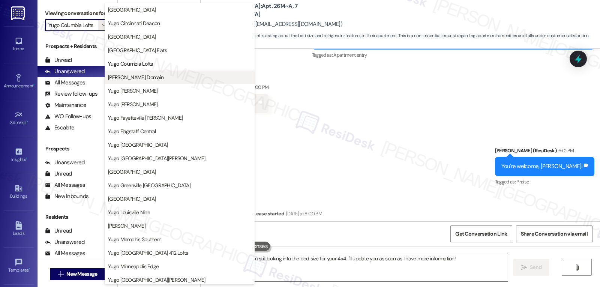
click at [130, 74] on span "[PERSON_NAME] Domain" at bounding box center [136, 78] width 56 height 8
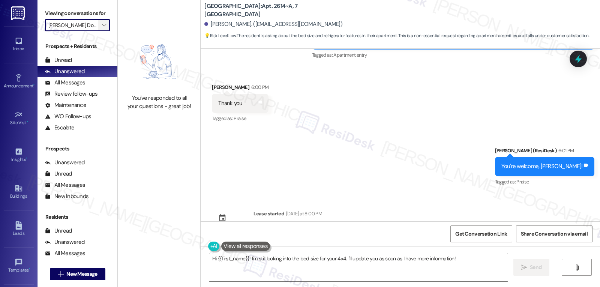
click at [102, 28] on icon "" at bounding box center [104, 25] width 4 height 6
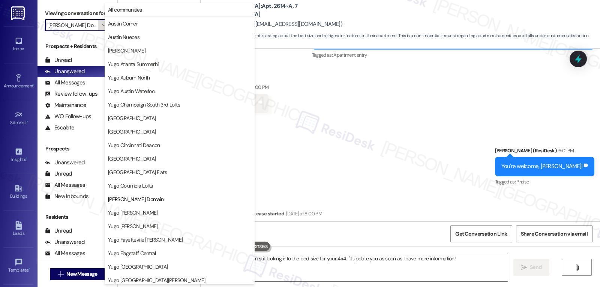
scroll to position [122, 0]
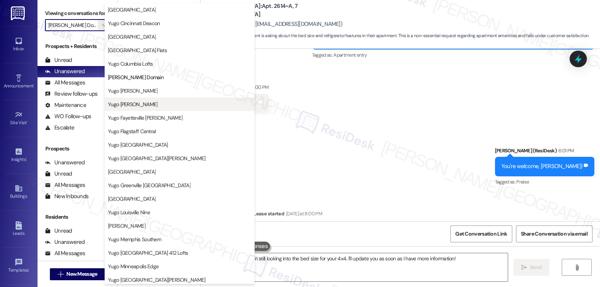
click at [148, 104] on span "Yugo [PERSON_NAME]" at bounding box center [133, 105] width 50 height 8
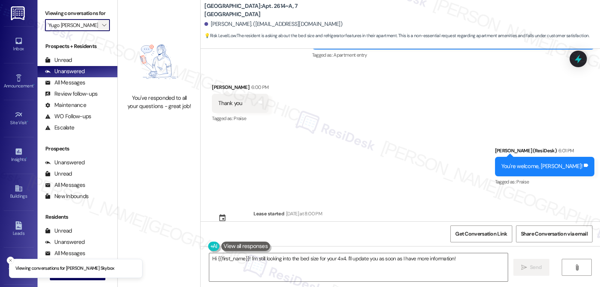
click at [102, 28] on icon "" at bounding box center [104, 25] width 4 height 6
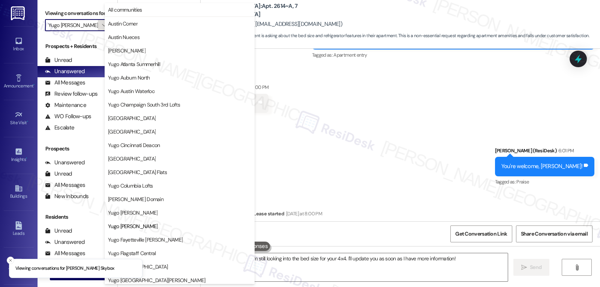
scroll to position [122, 0]
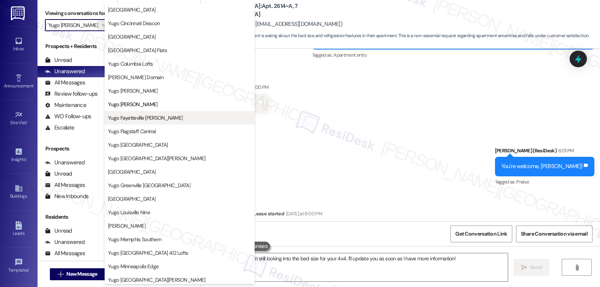
click at [146, 120] on span "Yugo Fayetteville [PERSON_NAME]" at bounding box center [145, 118] width 75 height 8
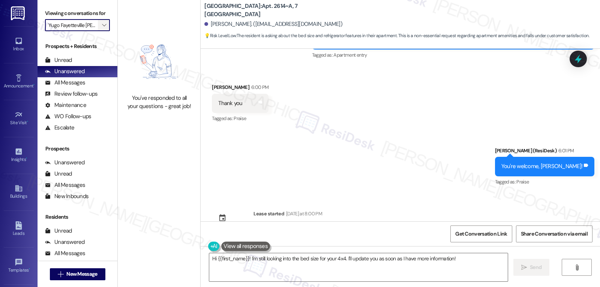
click at [101, 31] on span "" at bounding box center [104, 25] width 7 height 12
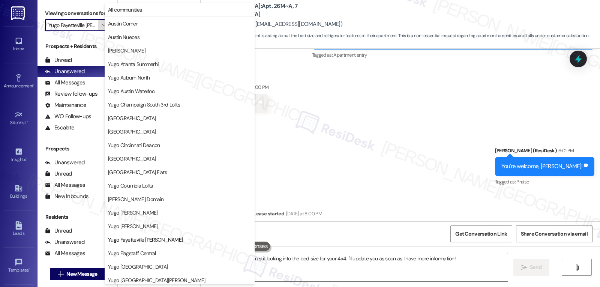
scroll to position [122, 0]
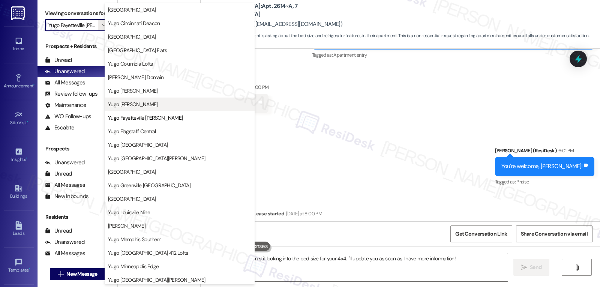
click at [141, 104] on span "Yugo [PERSON_NAME]" at bounding box center [133, 105] width 50 height 8
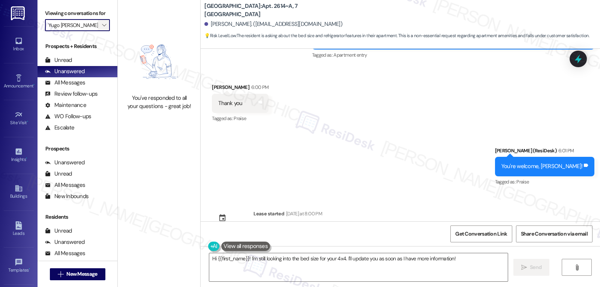
click at [98, 31] on button "" at bounding box center [104, 25] width 12 height 12
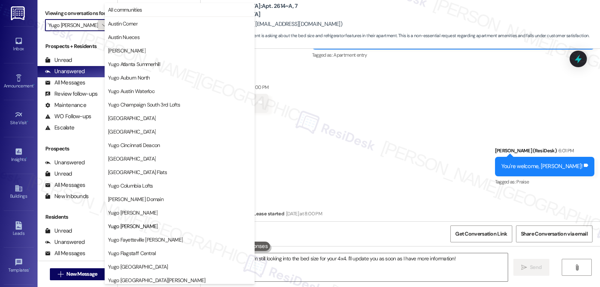
scroll to position [122, 0]
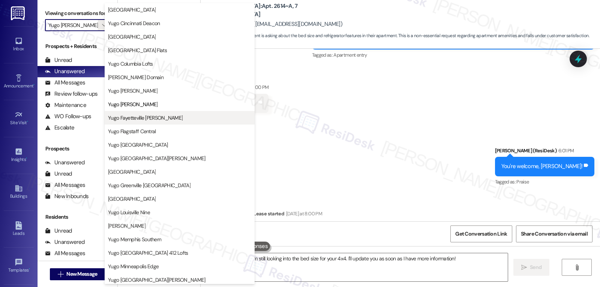
click at [158, 123] on button "Yugo Fayetteville [PERSON_NAME]" at bounding box center [180, 118] width 150 height 14
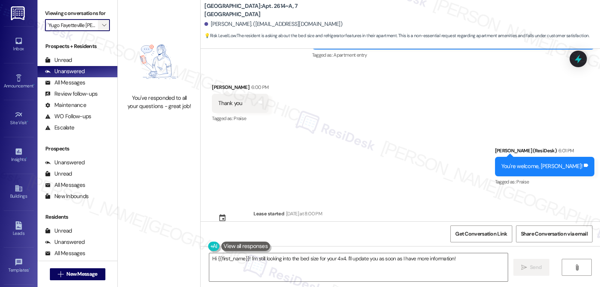
click at [102, 28] on icon "" at bounding box center [104, 25] width 4 height 6
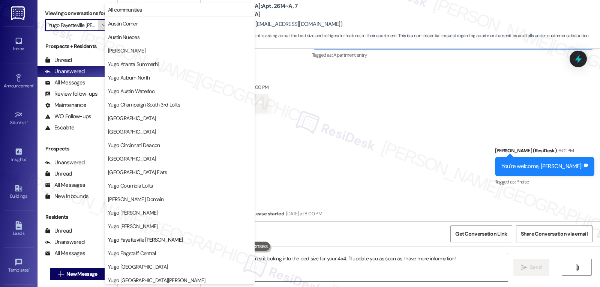
scroll to position [122, 0]
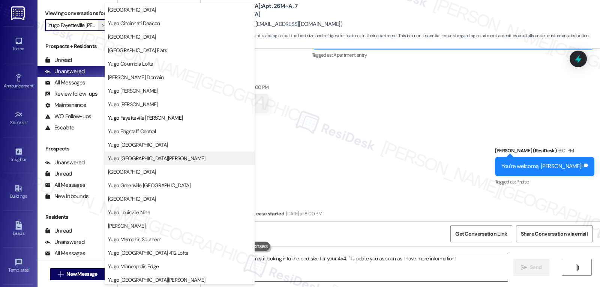
click at [139, 161] on span "Yugo [GEOGRAPHIC_DATA][PERSON_NAME]" at bounding box center [157, 159] width 98 height 8
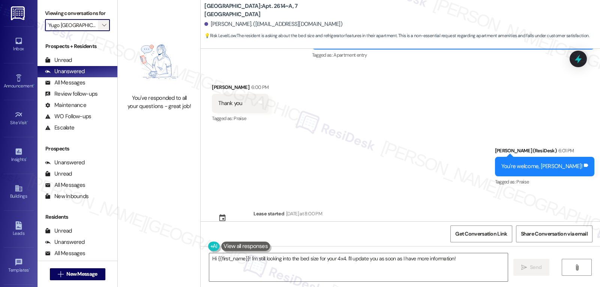
click at [102, 28] on icon "" at bounding box center [104, 25] width 4 height 6
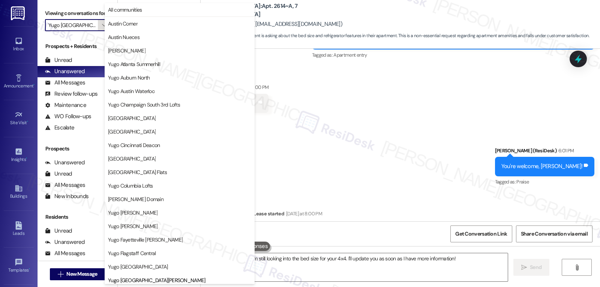
scroll to position [257, 0]
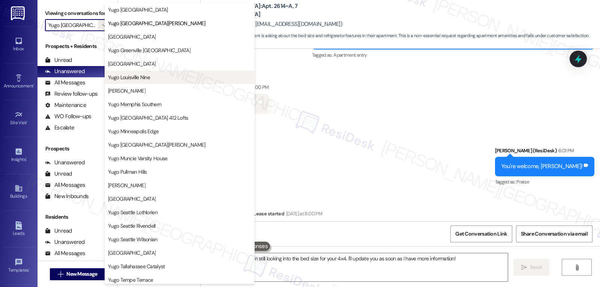
click at [153, 80] on span "Yugo Louisville Nine" at bounding box center [179, 78] width 143 height 8
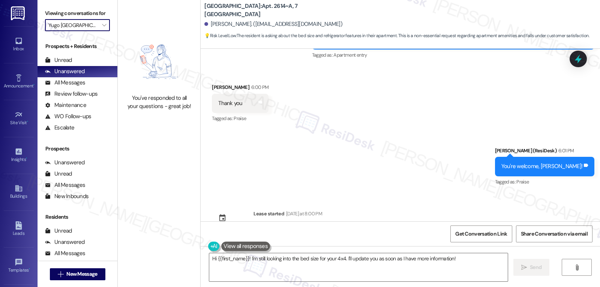
type input "Yugo Louisville Nine"
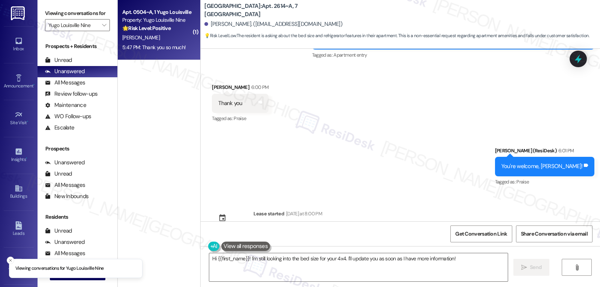
click at [158, 41] on div "P. Viswakumar" at bounding box center [157, 37] width 71 height 9
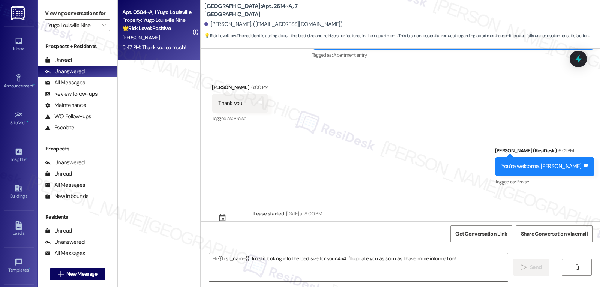
type textarea "Fetching suggested responses. Please feel free to read through the conversation…"
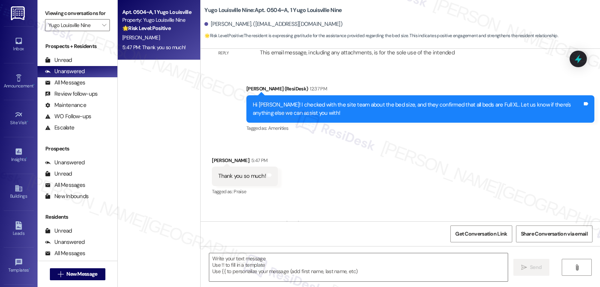
scroll to position [495, 0]
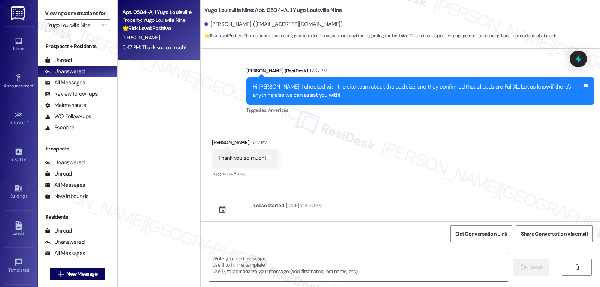
click at [214, 138] on div "Padmapriya Viswakumar 5:47 PM" at bounding box center [245, 143] width 66 height 11
copy div "Padmapriya"
click at [283, 274] on textarea at bounding box center [358, 267] width 299 height 28
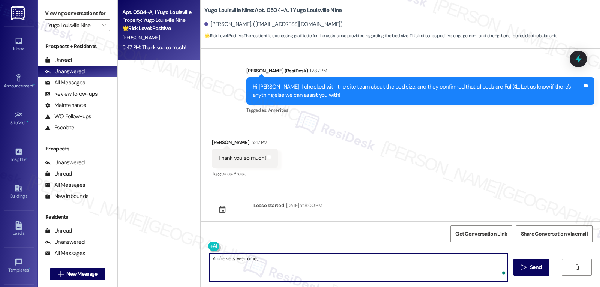
paste textarea "Padmapriya"
type textarea "You're very welcome, Padmapriya!"
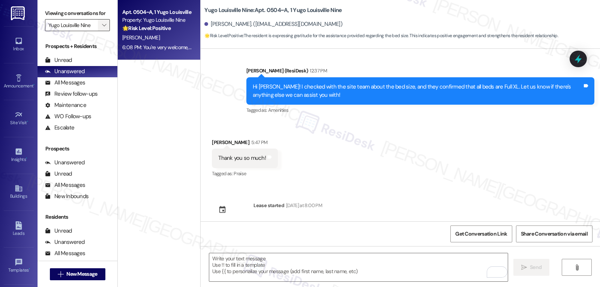
click at [102, 28] on icon "" at bounding box center [104, 25] width 4 height 6
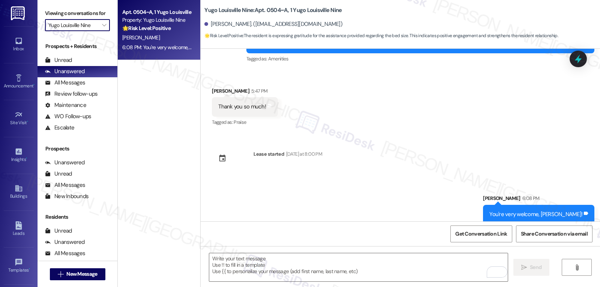
scroll to position [547, 0]
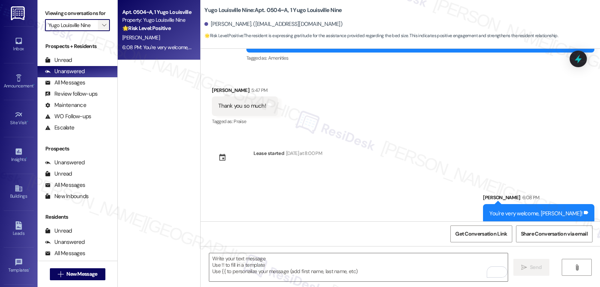
click at [102, 28] on icon "" at bounding box center [104, 25] width 4 height 6
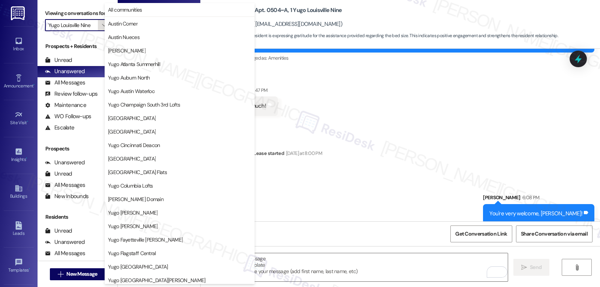
scroll to position [257, 0]
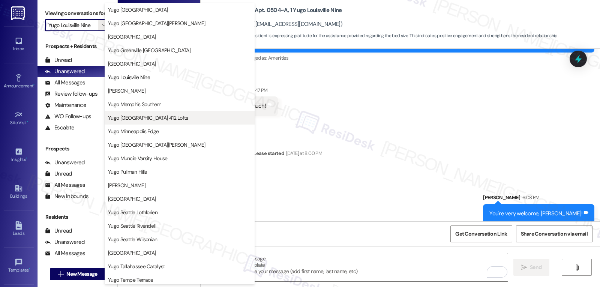
click at [164, 118] on span "Yugo [GEOGRAPHIC_DATA] 412 Lofts" at bounding box center [148, 118] width 80 height 8
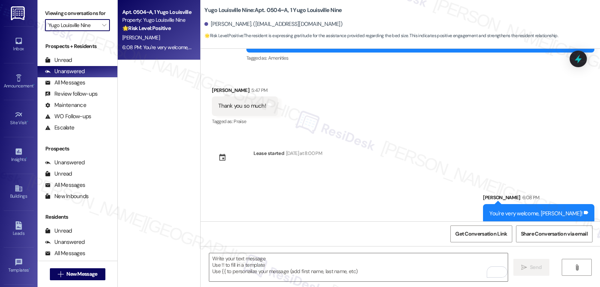
type input "Yugo [GEOGRAPHIC_DATA] 412 Lofts"
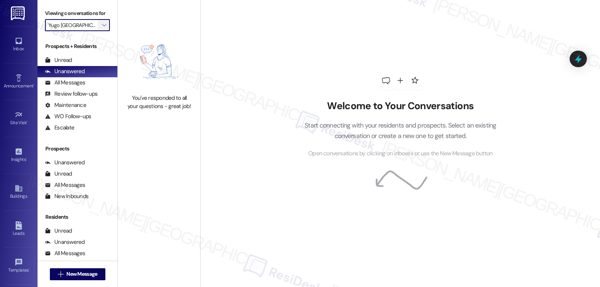
click at [102, 28] on icon "" at bounding box center [104, 25] width 4 height 6
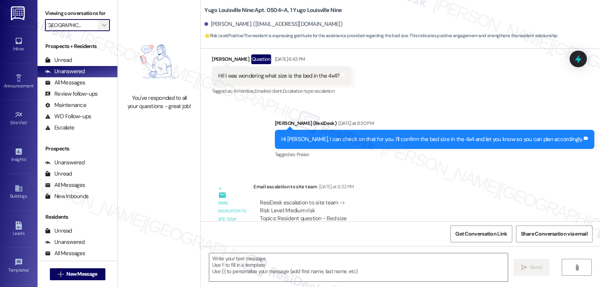
type textarea "Fetching suggested responses. Please feel free to read through the conversation…"
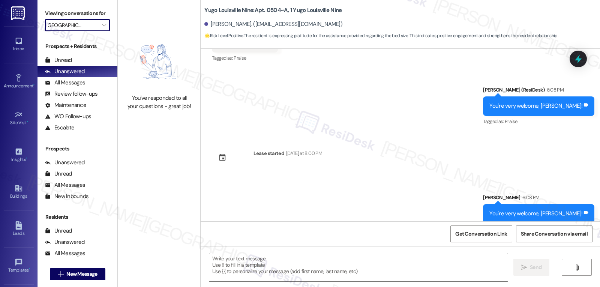
scroll to position [0, 0]
click at [102, 31] on span "" at bounding box center [104, 25] width 7 height 12
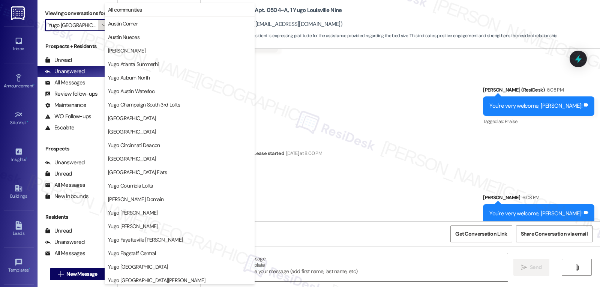
scroll to position [257, 0]
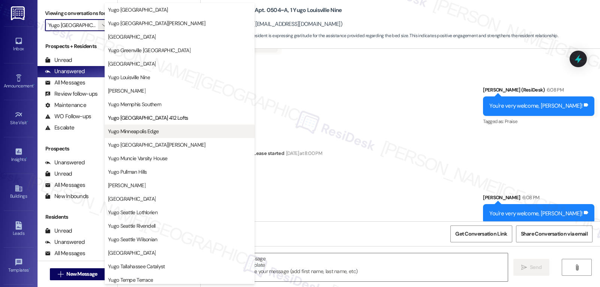
click at [149, 130] on span "Yugo Minneapolis Edge" at bounding box center [133, 132] width 51 height 8
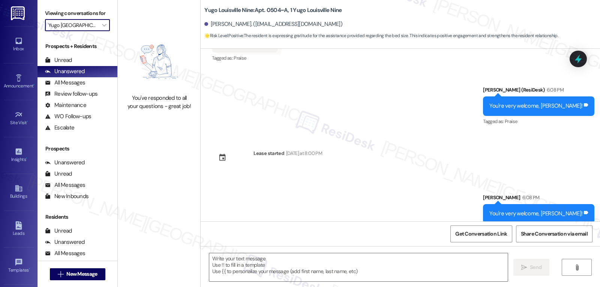
type input "Yugo Minneapolis Edge"
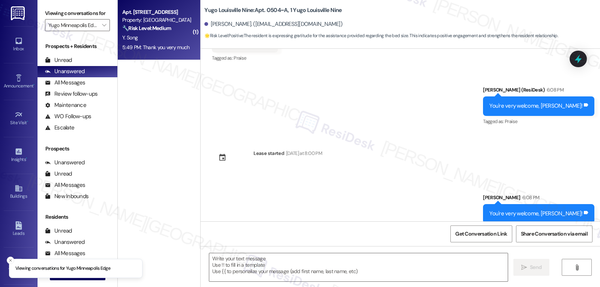
click at [141, 44] on div "5:49 PM: Thank you very much 5:49 PM: Thank you very much" at bounding box center [155, 47] width 67 height 7
type textarea "Fetching suggested responses. Please feel free to read through the conversation…"
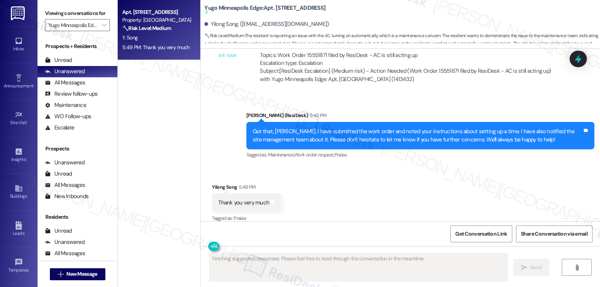
scroll to position [822, 0]
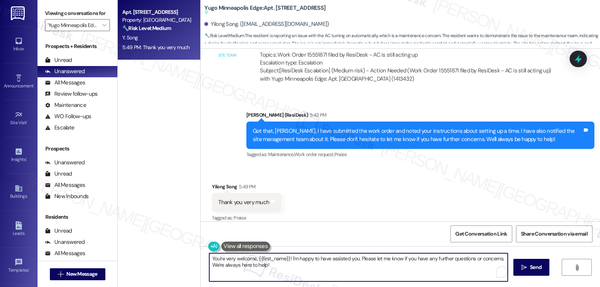
drag, startPoint x: 286, startPoint y: 259, endPoint x: 450, endPoint y: 305, distance: 169.4
click at [450, 287] on html "Inbox Go to Inbox Announcement • Send A Text Announcement Site Visit • Go to Si…" at bounding box center [300, 143] width 600 height 287
type textarea "You're very welcome, {{first_name}}!"
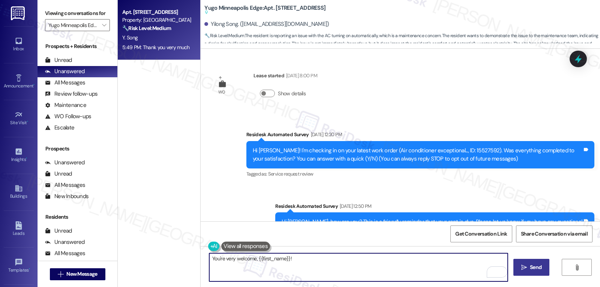
type textarea "You're very welcome, {{first_name}}!"
click at [543, 264] on span "Send" at bounding box center [536, 267] width 15 height 8
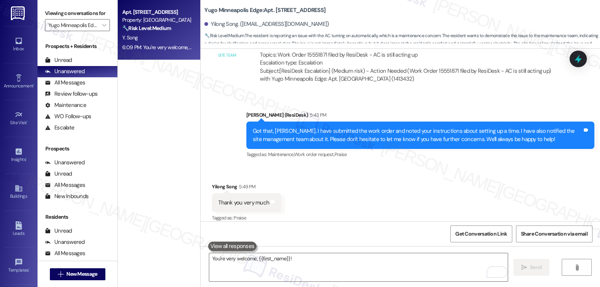
scroll to position [830, 0]
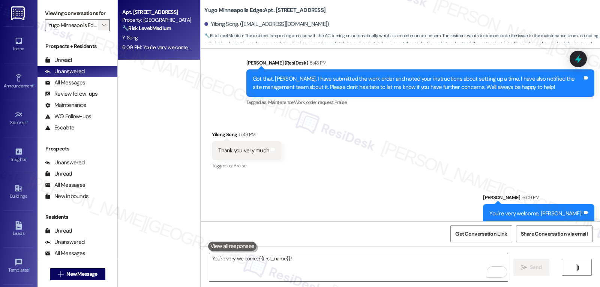
click at [102, 30] on span "" at bounding box center [104, 25] width 7 height 12
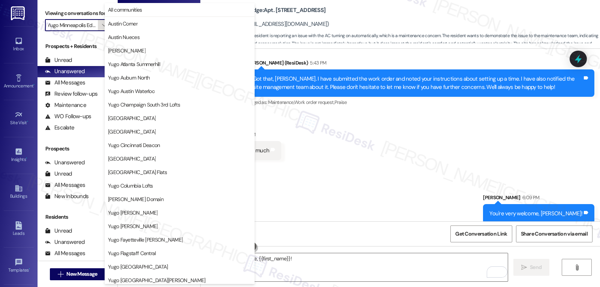
scroll to position [257, 0]
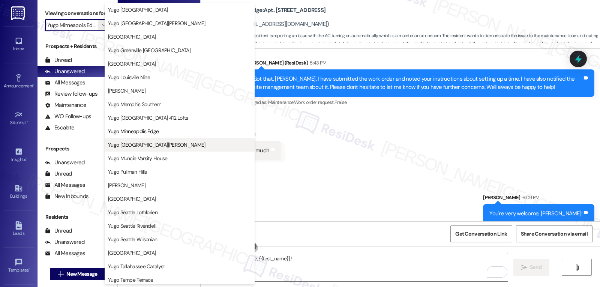
click at [160, 147] on span "Yugo [GEOGRAPHIC_DATA][PERSON_NAME]" at bounding box center [157, 145] width 98 height 8
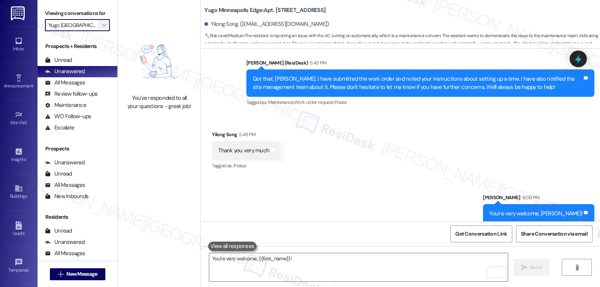
click at [102, 28] on icon "" at bounding box center [104, 25] width 4 height 6
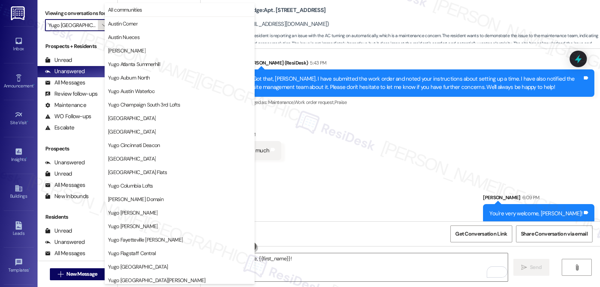
scroll to position [314, 0]
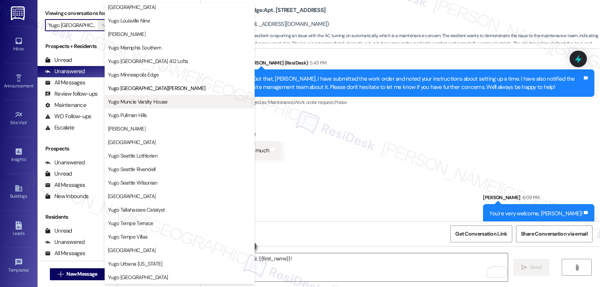
click at [149, 104] on span "Yugo Muncie Varsity House" at bounding box center [138, 102] width 60 height 8
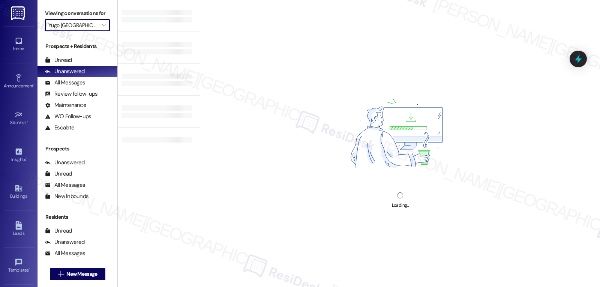
type input "Yugo Muncie Varsity House"
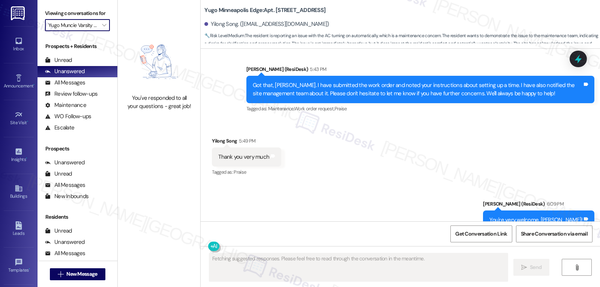
scroll to position [841, 0]
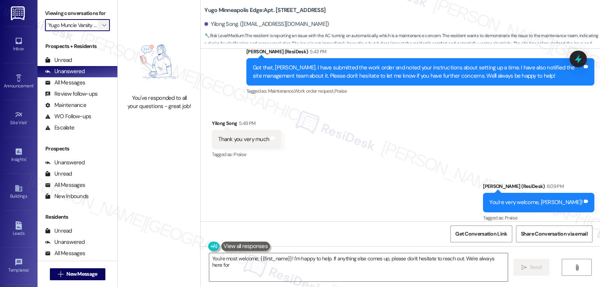
click at [98, 31] on button "" at bounding box center [104, 25] width 12 height 12
type textarea "You're most welcome, {{first_name}}! I'm happy to help. If anything else comes …"
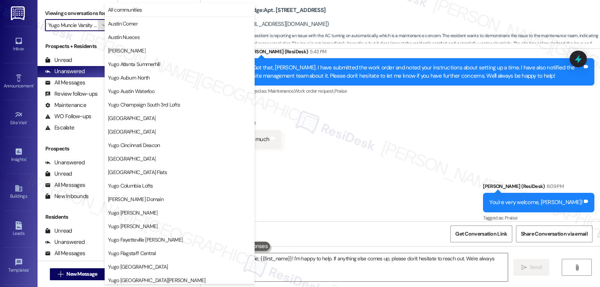
scroll to position [314, 0]
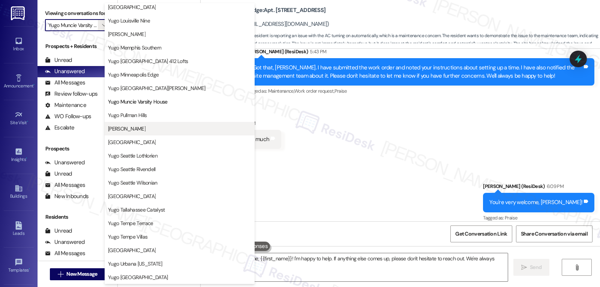
click at [132, 125] on span "[PERSON_NAME]" at bounding box center [127, 129] width 38 height 8
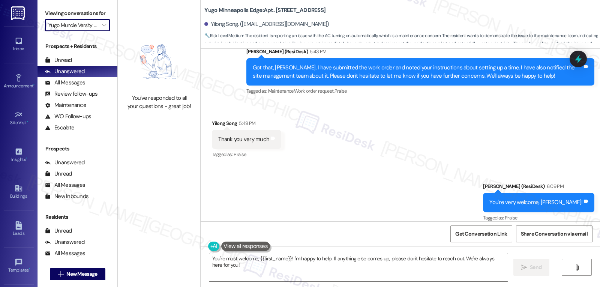
type input "[PERSON_NAME]"
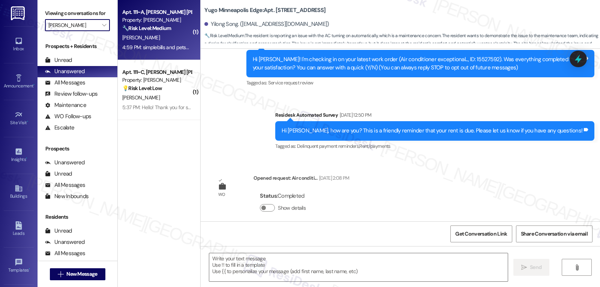
click at [150, 42] on div "[PERSON_NAME]" at bounding box center [157, 37] width 71 height 9
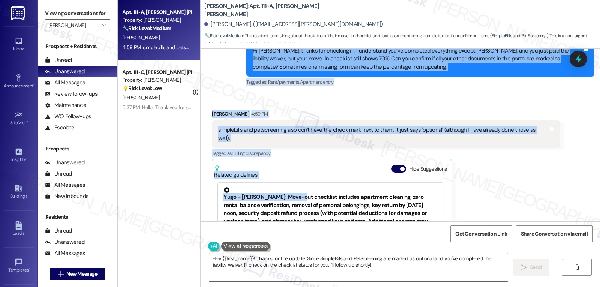
scroll to position [385, 0]
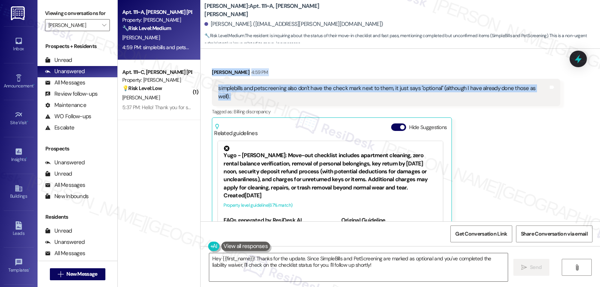
drag, startPoint x: 206, startPoint y: 113, endPoint x: 561, endPoint y: 88, distance: 355.4
click at [561, 88] on div "Sent via SMS [PERSON_NAME] (ResiDesk) [DATE] 4:19 PM Hi [PERSON_NAME]! We’re so…" at bounding box center [401, 135] width 400 height 173
copy div "Loremip Dolor Sitametc Adipisc 5:61 EL Seddo eiusmodt inc utl etdo magn. A enim…"
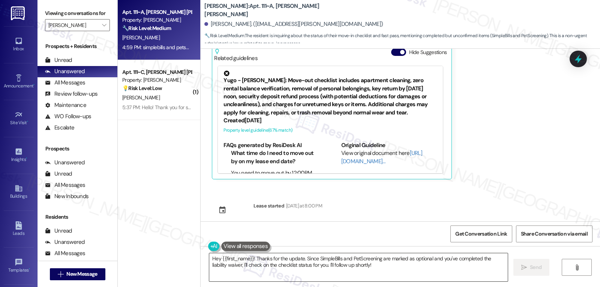
click at [284, 262] on textarea "Hey {{first_name}}! Thanks for the update. Since SimpleBills and PetScreening a…" at bounding box center [358, 267] width 299 height 28
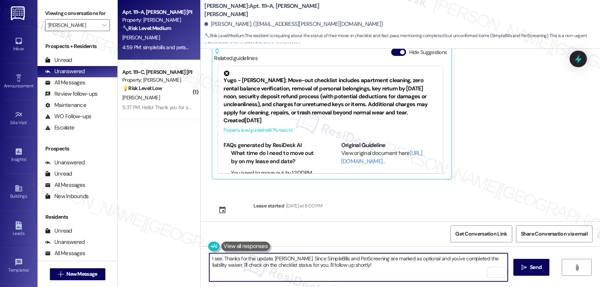
click at [368, 270] on textarea "I see. Thanks for the update, [PERSON_NAME]. Since SimpleBills and PetScreening…" at bounding box center [358, 267] width 299 height 28
click at [351, 266] on textarea "I see. Thanks for the update, [PERSON_NAME]. Since SimpleBills and PetScreening…" at bounding box center [358, 267] width 299 height 28
click at [318, 266] on textarea "I see. Thanks for the update, [PERSON_NAME]. Since SimpleBills and PetScreening…" at bounding box center [358, 267] width 299 height 28
type textarea "I see. Thanks for the update, [PERSON_NAME]. Since SimpleBills and PetScreening…"
click at [524, 274] on button " Send" at bounding box center [532, 267] width 36 height 17
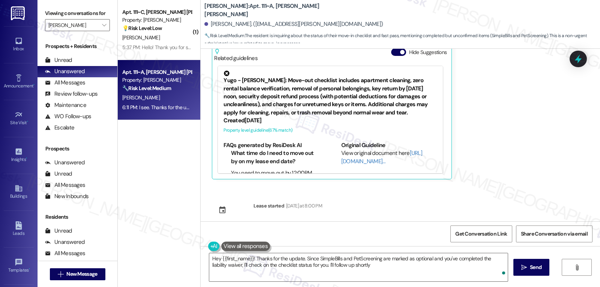
type textarea "Hey {{first_name}}! Thanks for the update. Since SimpleBills and PetScreening a…"
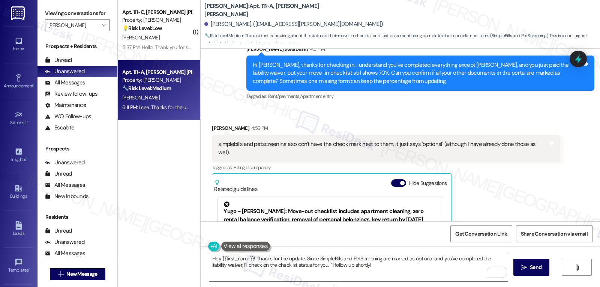
scroll to position [296, 0]
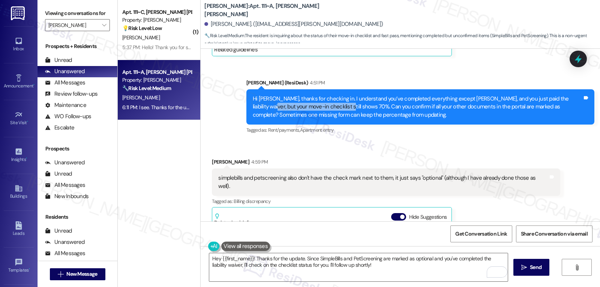
drag, startPoint x: 243, startPoint y: 106, endPoint x: 325, endPoint y: 108, distance: 82.6
click at [325, 108] on div "Hi [PERSON_NAME], thanks for checking in. I understand you’ve completed everyth…" at bounding box center [421, 106] width 348 height 35
copy div "move-in checklist still shows 70%"
click at [572, 61] on icon at bounding box center [578, 59] width 13 height 13
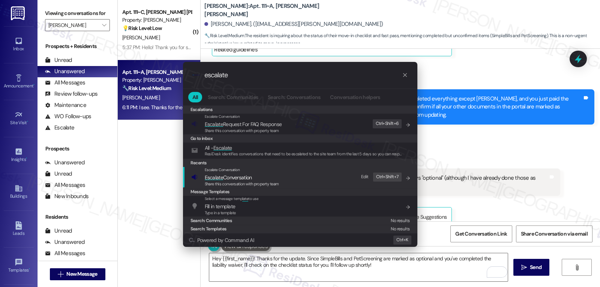
type input "escalate"
click at [281, 176] on div "Escalate Conversation Escalate Conversation Share this conversation with proper…" at bounding box center [301, 177] width 220 height 20
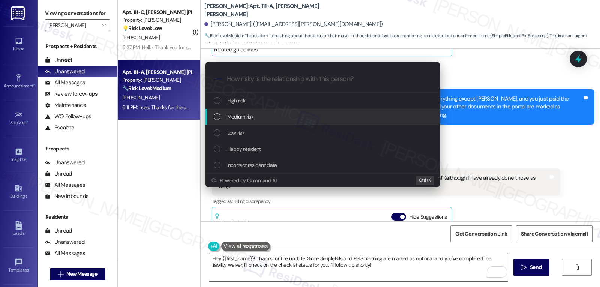
click at [263, 121] on div "Medium risk" at bounding box center [323, 117] width 235 height 16
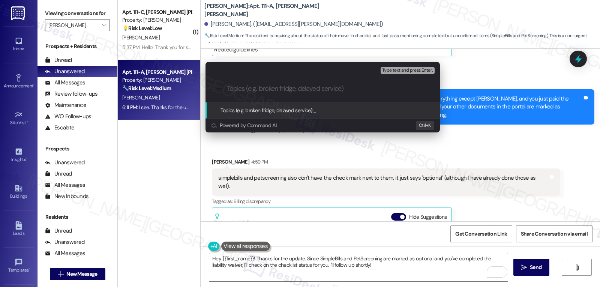
paste input "move-in checklist still shows 70%"
type input "Resident Concern - move-in checklist still shows 70%"
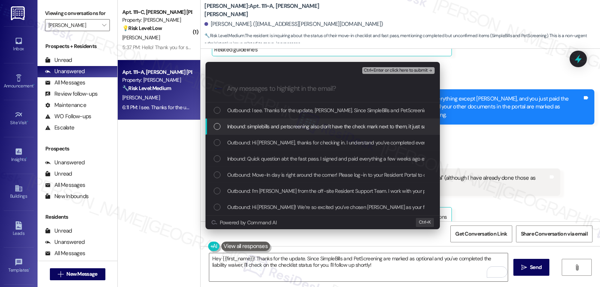
click at [278, 130] on span "Inbound: simplebills and petscreening also don't have the check mark next to th…" at bounding box center [388, 126] width 323 height 8
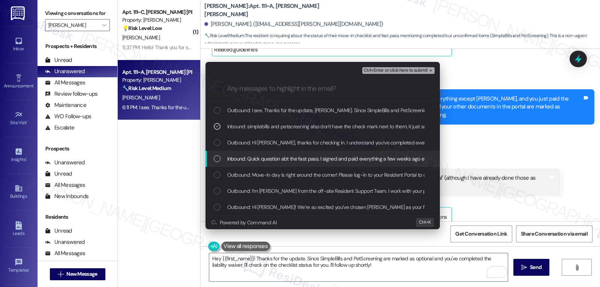
click at [268, 152] on div "Inbound: Quick question abt the fast pass. I signed and paid everything a few w…" at bounding box center [323, 159] width 235 height 16
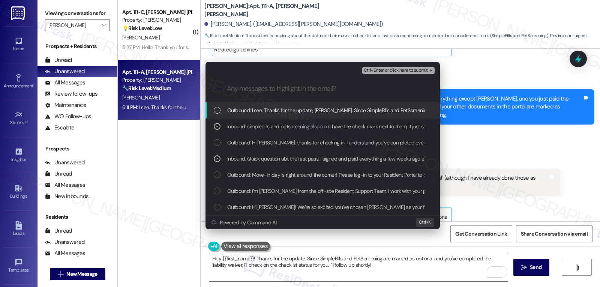
click at [401, 70] on span "Ctrl+Enter or click here to submit" at bounding box center [396, 70] width 64 height 5
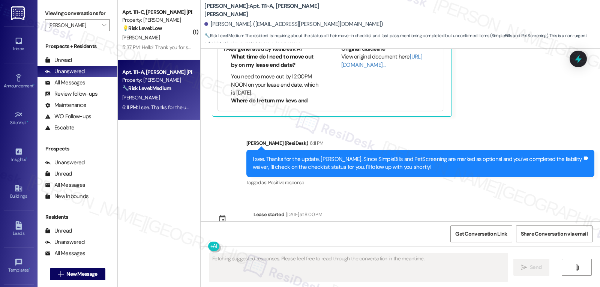
scroll to position [532, 0]
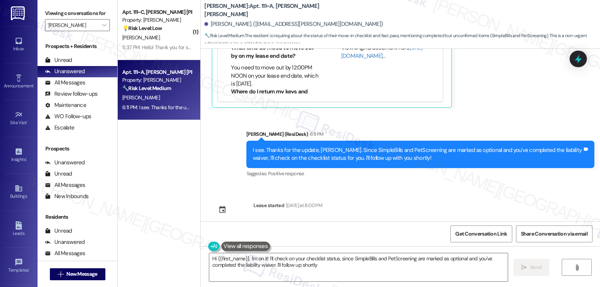
type textarea "Hi {{first_name}}, I'm on it! I'll check on your checklist status, since Simple…"
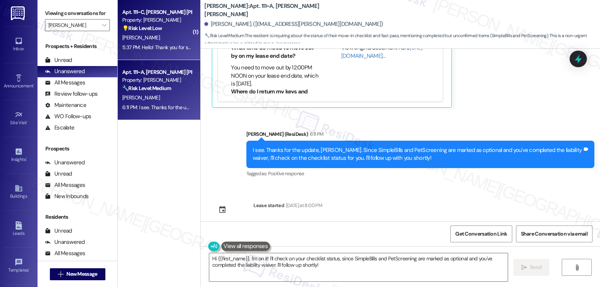
click at [152, 34] on div "[PERSON_NAME]" at bounding box center [157, 37] width 71 height 9
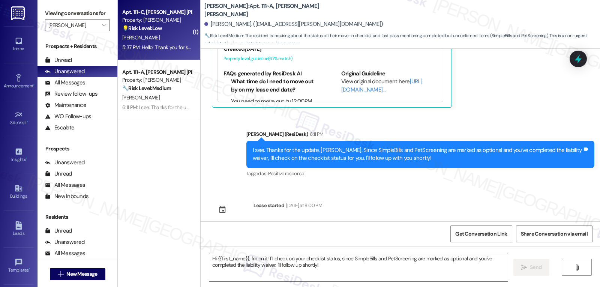
type textarea "Fetching suggested responses. Please feel free to read through the conversation…"
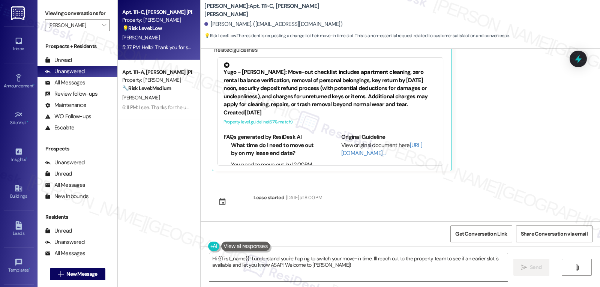
scroll to position [147, 0]
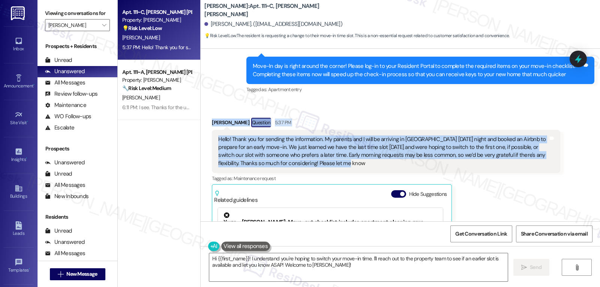
drag, startPoint x: 203, startPoint y: 121, endPoint x: 337, endPoint y: 163, distance: 140.0
click at [337, 163] on div "Received via SMS [PERSON_NAME] Question 5:37 PM Hello! Thank you for sending th…" at bounding box center [385, 219] width 359 height 215
copy div "[PERSON_NAME] Question 5:37 PM Hello! Thank you for sending the information. My…"
click at [283, 274] on textarea "Hi {{first_name}}! I understand you're hoping to switch your move-in time. I'll…" at bounding box center [358, 267] width 299 height 28
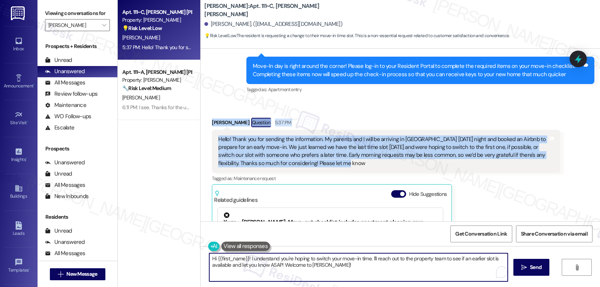
paste textarea "[PERSON_NAME], thanks for sharing your plans. I understand you and your parents…"
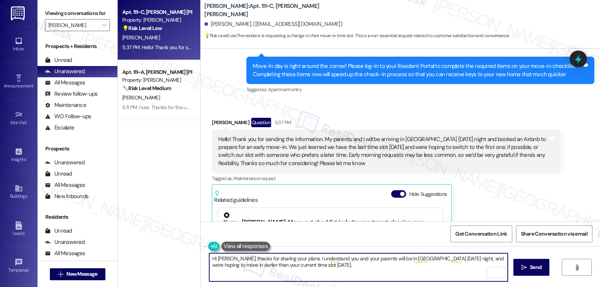
click at [382, 266] on textarea "Hi [PERSON_NAME], thanks for sharing your plans. I understand you and your pare…" at bounding box center [358, 267] width 299 height 28
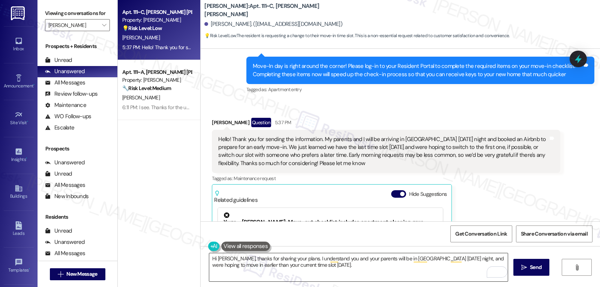
drag, startPoint x: 347, startPoint y: 263, endPoint x: 343, endPoint y: 263, distance: 4.6
click at [347, 263] on textarea "Hi [PERSON_NAME], thanks for sharing your plans. I understand you and your pare…" at bounding box center [358, 267] width 299 height 28
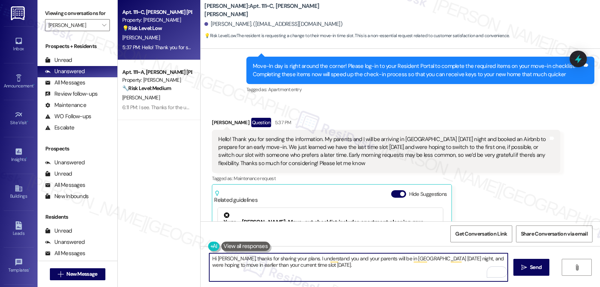
paste textarea "I’ll check with the site team to see if there’s any availability for the first …"
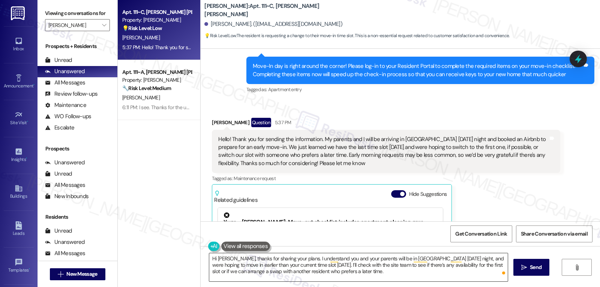
click at [377, 277] on textarea "Hi [PERSON_NAME], thanks for sharing your plans. I understand you and your pare…" at bounding box center [358, 267] width 299 height 28
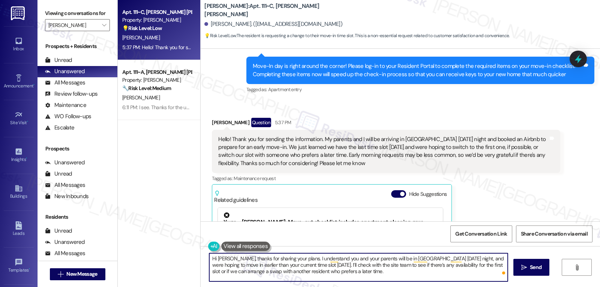
paste textarea "I’ll let you know as soon as I hear back so you can plan accordingly."
type textarea "Hi [PERSON_NAME], thanks for sharing your plans. I understand you and your pare…"
click at [576, 60] on icon at bounding box center [578, 59] width 9 height 12
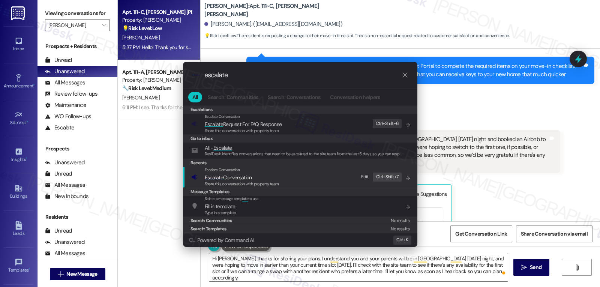
type input "escalate"
click at [244, 181] on div "Share this conversation with property team" at bounding box center [242, 184] width 74 height 7
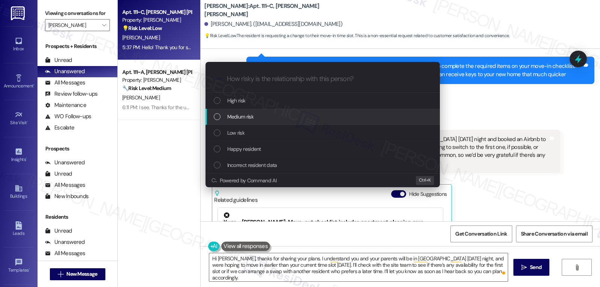
click at [282, 120] on div "Medium risk" at bounding box center [324, 117] width 220 height 8
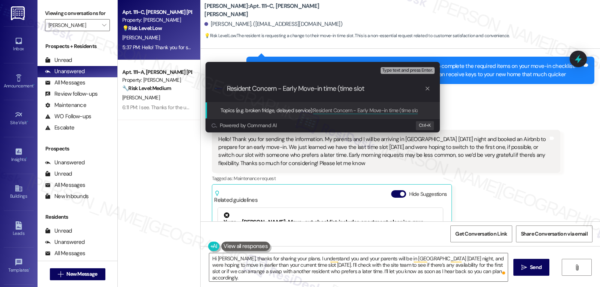
type input "Resident Concern - Early Move-in time (time slot)"
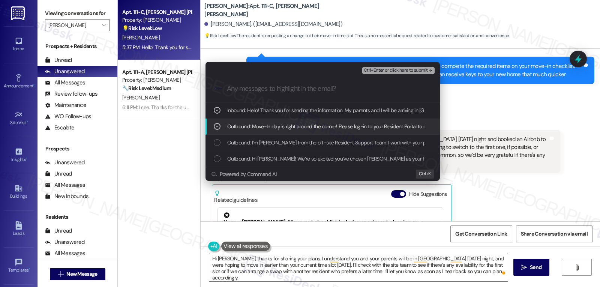
click at [215, 128] on icon "List of options" at bounding box center [217, 126] width 5 height 5
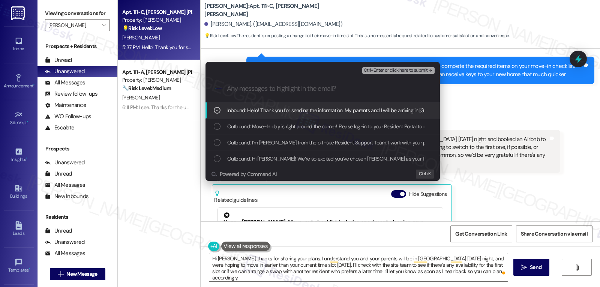
click at [392, 72] on span "Ctrl+Enter or click here to submit" at bounding box center [396, 70] width 64 height 5
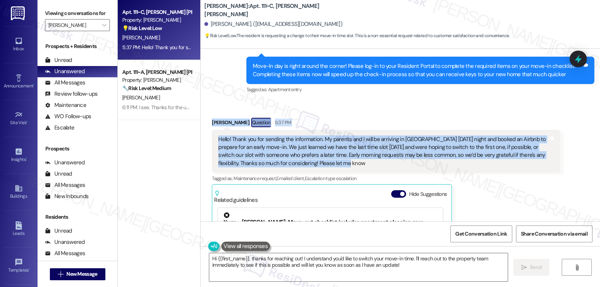
drag, startPoint x: 204, startPoint y: 121, endPoint x: 367, endPoint y: 163, distance: 168.3
click at [367, 163] on div "Received via SMS [PERSON_NAME] Question 5:37 PM Hello! Thank you for sending th…" at bounding box center [385, 219] width 359 height 215
copy div "[PERSON_NAME] Question 5:37 PM Hello! Thank you for sending the information. My…"
click at [424, 268] on textarea "Hi {{first_name}}, thanks for reaching out! I understand you'd like to switch y…" at bounding box center [358, 267] width 299 height 28
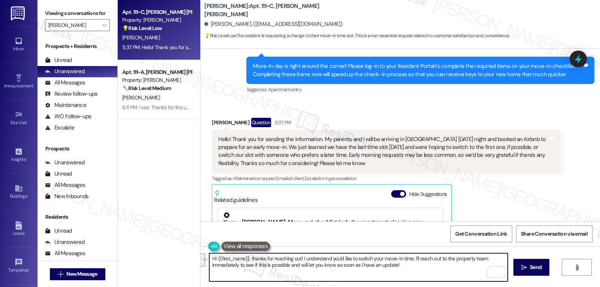
paste textarea "[PERSON_NAME], thanks for letting me know your plans. I understand you and your…"
click at [331, 267] on textarea "Hi [PERSON_NAME], thanks for letting me know your plans. I understand you and y…" at bounding box center [358, 267] width 299 height 28
click at [324, 269] on textarea "Hi [PERSON_NAME], thanks for letting me know your plans. I understand you and y…" at bounding box center [358, 267] width 299 height 28
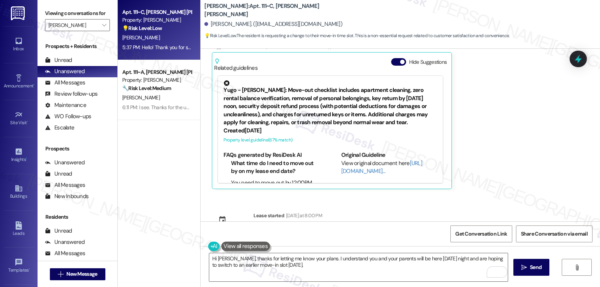
scroll to position [297, 0]
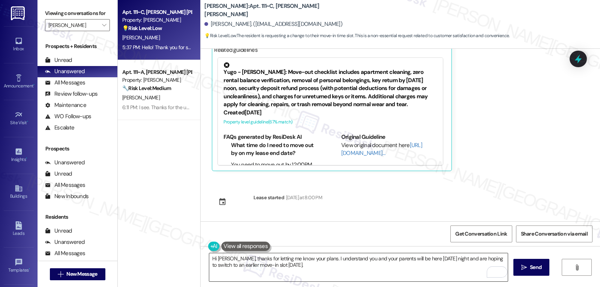
click at [330, 263] on textarea "Hi [PERSON_NAME], thanks for letting me know your plans. I understand you and y…" at bounding box center [358, 267] width 299 height 28
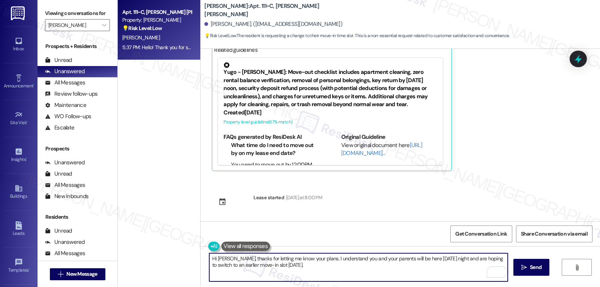
click at [318, 265] on textarea "Hi [PERSON_NAME], thanks for letting me know your plans. I understand you and y…" at bounding box center [358, 267] width 299 height 28
paste textarea "I’ll check right away to see if the first slot is available or if we can swap y…"
drag, startPoint x: 254, startPoint y: 265, endPoint x: 294, endPoint y: 305, distance: 56.0
click at [294, 287] on html "Inbox Go to Inbox Announcement • Send A Text Announcement Site Visit • Go to Si…" at bounding box center [300, 143] width 600 height 287
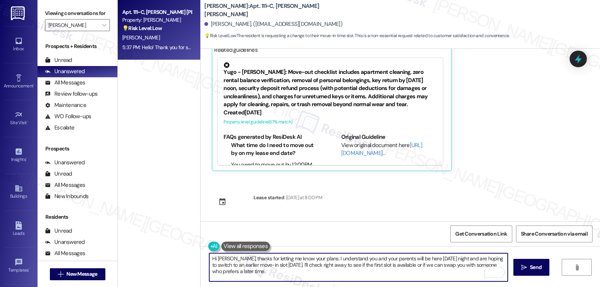
scroll to position [0, 0]
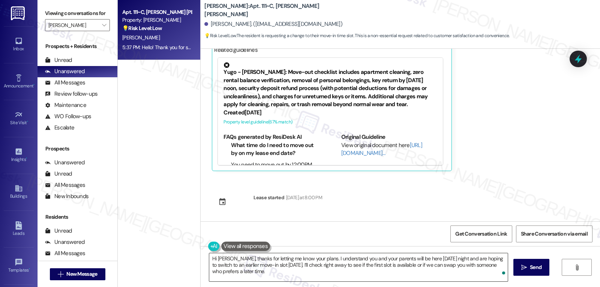
click at [255, 277] on textarea "Hi [PERSON_NAME], thanks for letting me know your plans. I understand you and y…" at bounding box center [358, 267] width 299 height 28
paste textarea "I’ll get back to you as soon as I have an answer so you can plan the morning wi…"
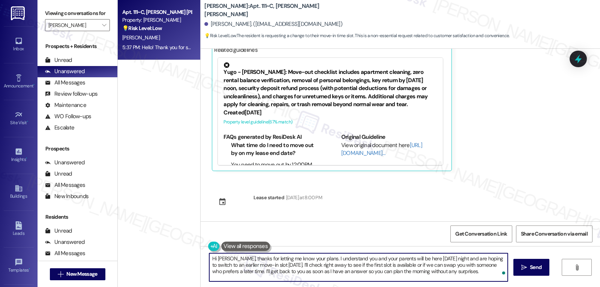
click at [471, 277] on textarea "Hi [PERSON_NAME], thanks for letting me know your plans. I understand you and y…" at bounding box center [358, 267] width 299 height 28
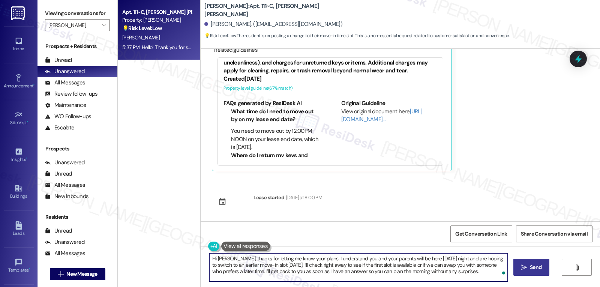
type textarea "Hi [PERSON_NAME], thanks for letting me know your plans. I understand you and y…"
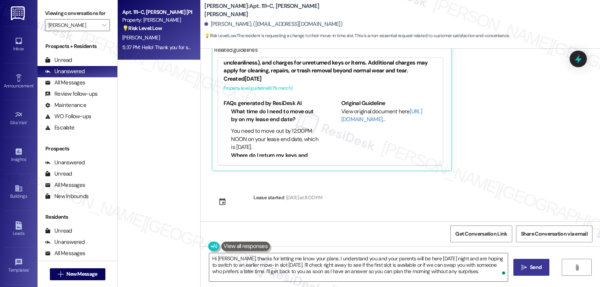
drag, startPoint x: 529, startPoint y: 274, endPoint x: 533, endPoint y: 272, distance: 4.4
click at [529, 274] on button " Send" at bounding box center [532, 267] width 36 height 17
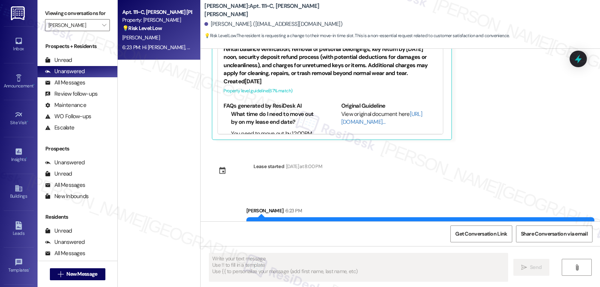
scroll to position [365, 0]
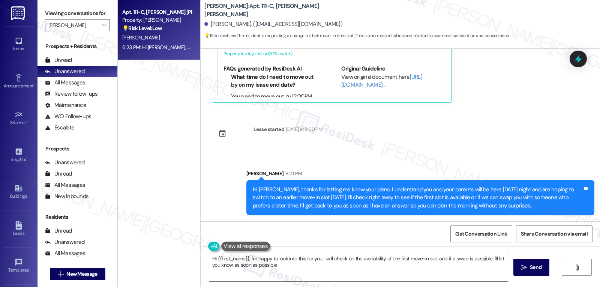
type textarea "Hi {{first_name}}, I'm happy to look into this for you. I will check on the ava…"
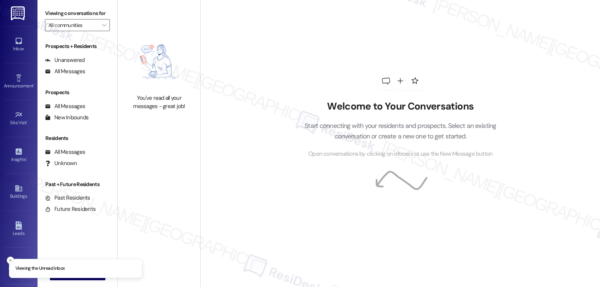
type input "[PERSON_NAME]"
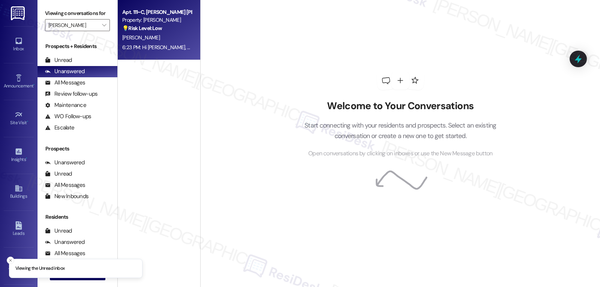
click at [162, 38] on div "[PERSON_NAME]" at bounding box center [157, 37] width 71 height 9
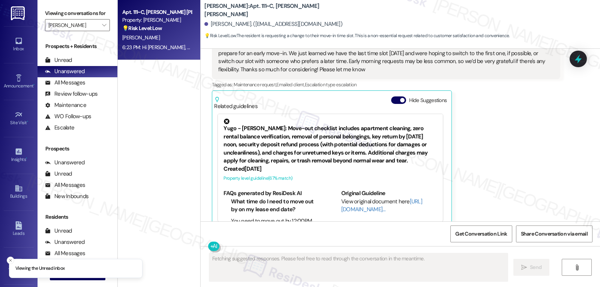
scroll to position [253, 0]
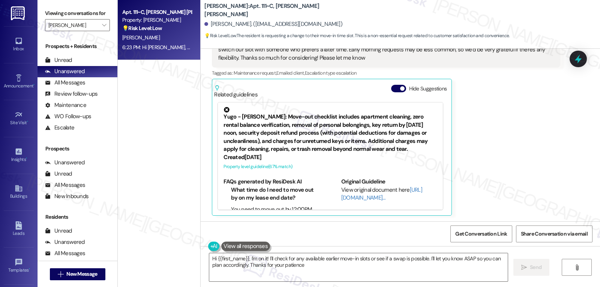
type textarea "Hi {{first_name}}, I'm on it! I'll check for any available earlier move-in slot…"
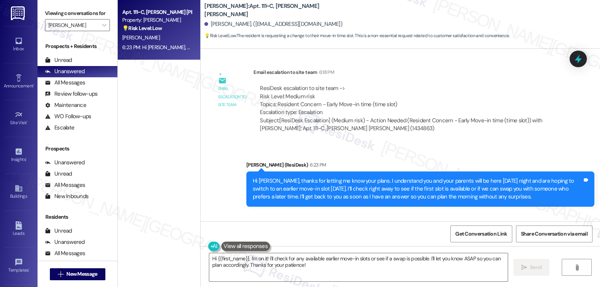
scroll to position [458, 0]
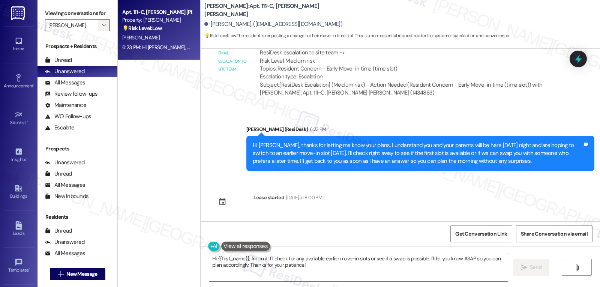
click at [101, 31] on span "" at bounding box center [104, 25] width 7 height 12
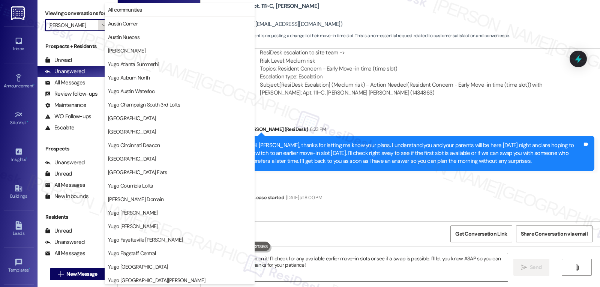
scroll to position [314, 0]
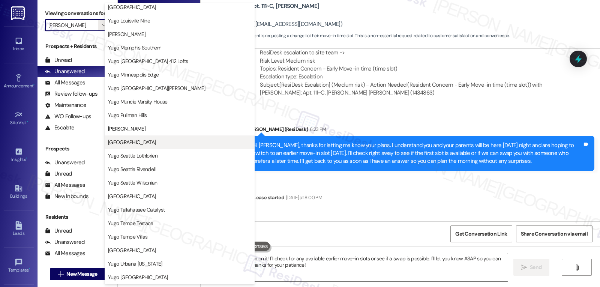
click at [152, 144] on span "[GEOGRAPHIC_DATA]" at bounding box center [132, 142] width 48 height 8
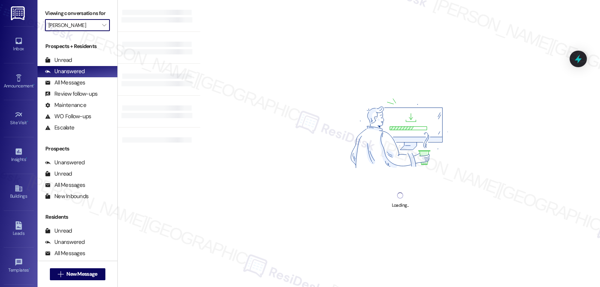
type input "[GEOGRAPHIC_DATA]"
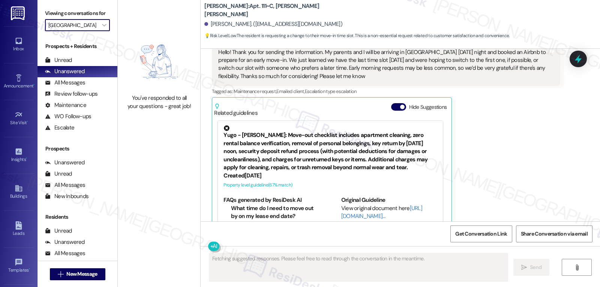
scroll to position [253, 0]
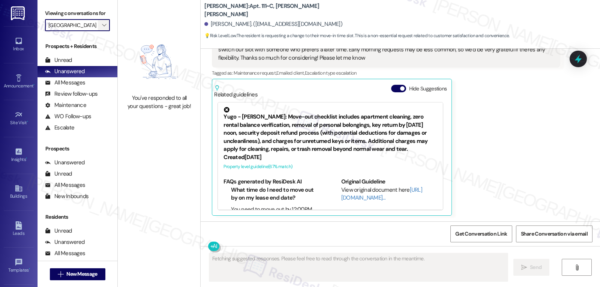
click at [102, 28] on icon "" at bounding box center [104, 25] width 4 height 6
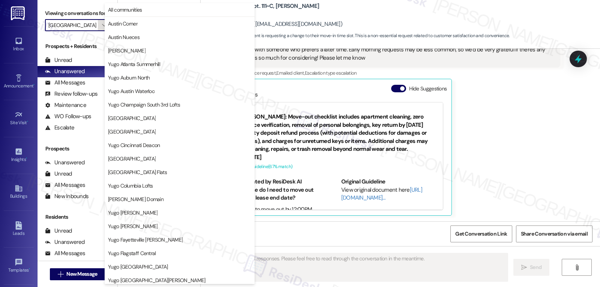
scroll to position [314, 0]
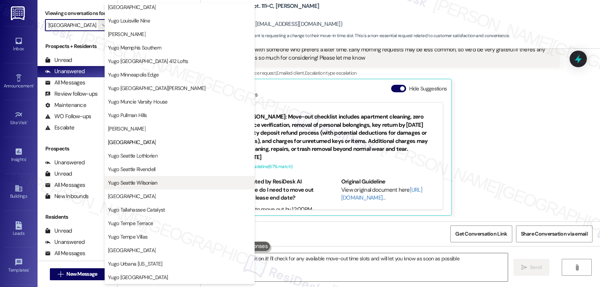
type textarea "Hi {{first_name}}, I'm on it! I'll check for any available move-out time slots …"
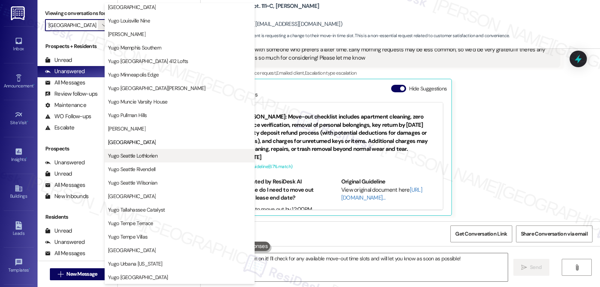
click at [153, 156] on span "Yugo Seattle Lothlorien" at bounding box center [133, 156] width 50 height 8
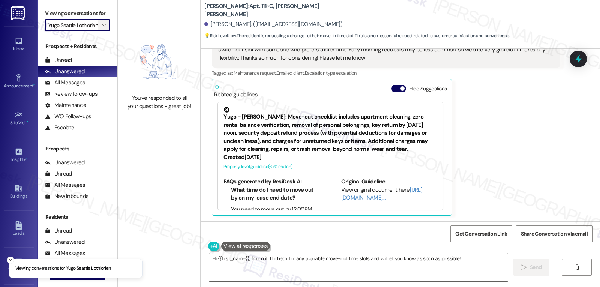
click at [102, 28] on icon "" at bounding box center [104, 25] width 4 height 6
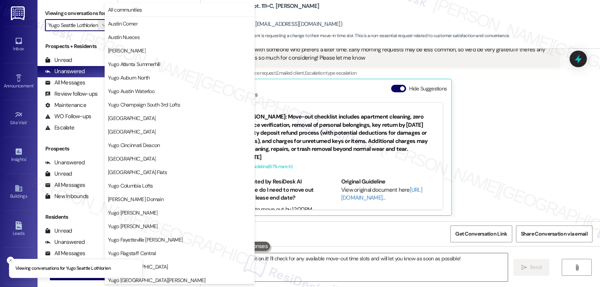
scroll to position [314, 0]
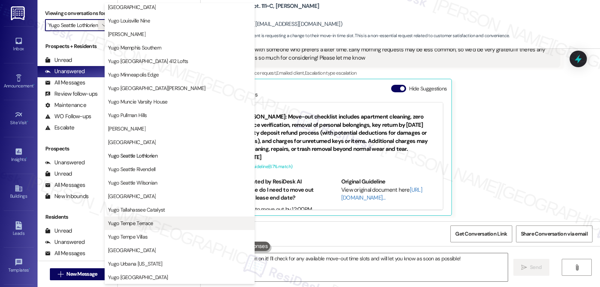
click at [151, 219] on button "Yugo Tempe Terrace" at bounding box center [180, 224] width 150 height 14
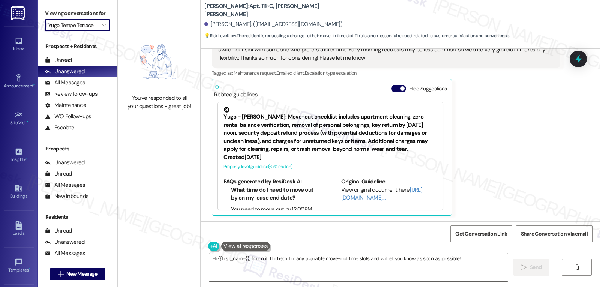
click at [92, 39] on div "Viewing conversations for Yugo Tempe Terrace " at bounding box center [78, 19] width 80 height 39
click at [102, 31] on span "" at bounding box center [104, 25] width 7 height 12
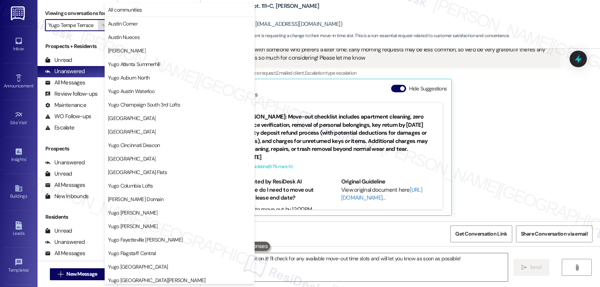
scroll to position [314, 0]
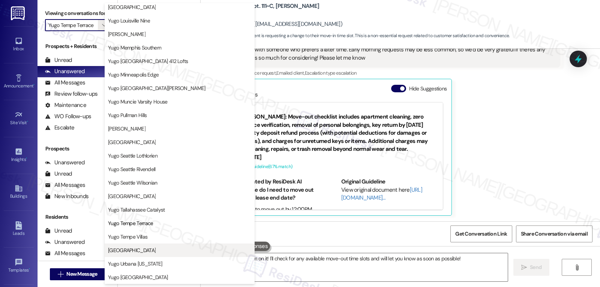
click at [162, 257] on button "[GEOGRAPHIC_DATA]" at bounding box center [180, 251] width 150 height 14
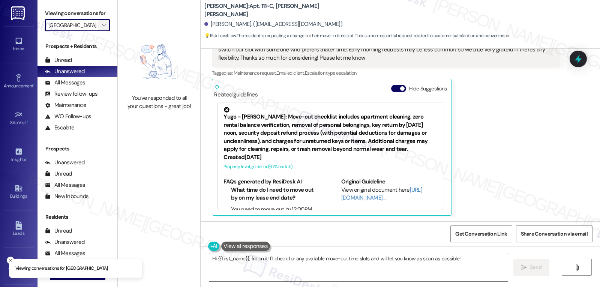
click at [101, 31] on span "" at bounding box center [104, 25] width 7 height 12
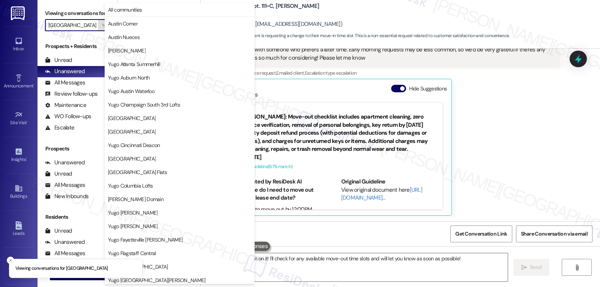
scroll to position [314, 0]
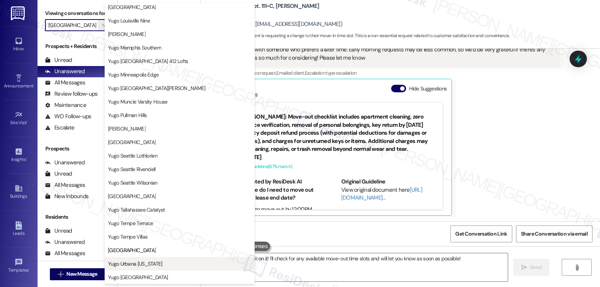
click at [160, 263] on span "Yugo Urbana [US_STATE]" at bounding box center [179, 264] width 143 height 8
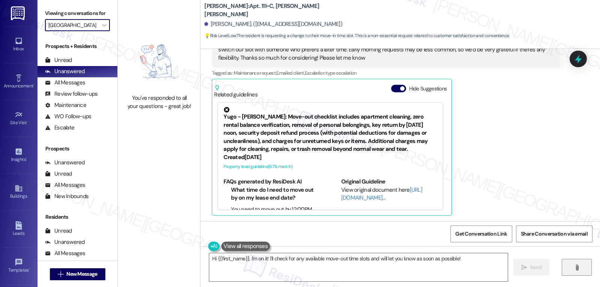
type input "Yugo Urbana [US_STATE]"
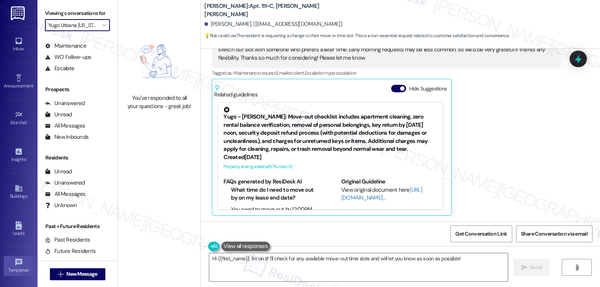
scroll to position [71, 0]
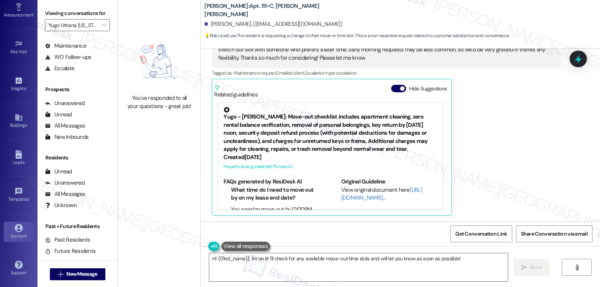
click at [8, 228] on link "Account" at bounding box center [19, 232] width 30 height 20
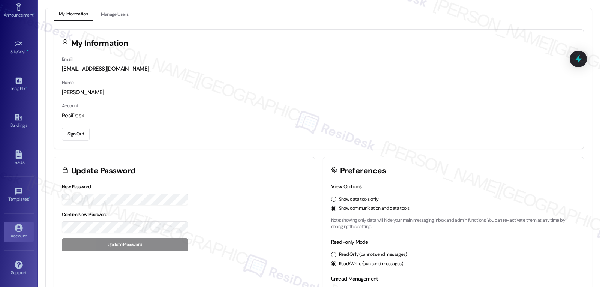
click at [67, 134] on button "Sign Out" at bounding box center [76, 134] width 28 height 13
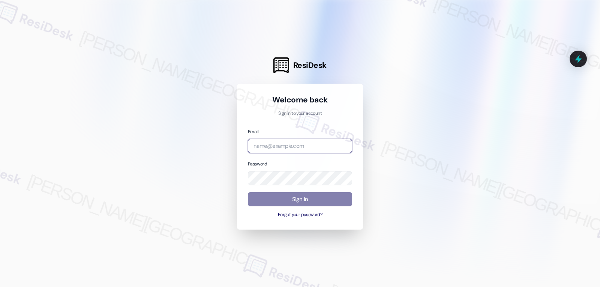
click at [324, 146] on input "email" at bounding box center [300, 146] width 104 height 15
paste input "automated-surveys-willowbridge-jomar.punay@willowbridge.com"
type input "automated-surveys-willowbridge-jomar.punay@willowbridge.com"
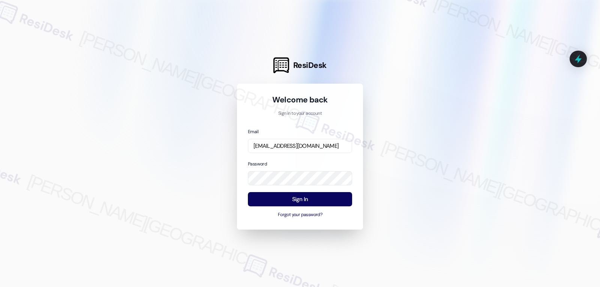
click at [171, 148] on div at bounding box center [300, 143] width 600 height 287
click at [311, 199] on button "Sign In" at bounding box center [300, 199] width 104 height 15
